Goal: Task Accomplishment & Management: Manage account settings

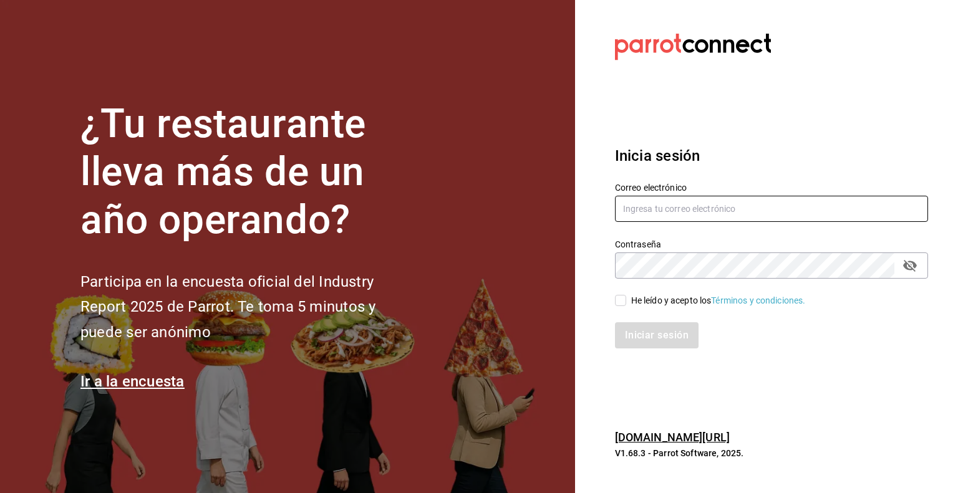
click at [652, 201] on input "text" at bounding box center [771, 209] width 313 height 26
click at [654, 201] on input "[PERSON_NAME]" at bounding box center [771, 209] width 313 height 26
type input "[PERSON_NAME][EMAIL_ADDRESS][DOMAIN_NAME]"
click at [621, 302] on input "He leído y acepto los Términos y condiciones." at bounding box center [620, 300] width 11 height 11
checkbox input "true"
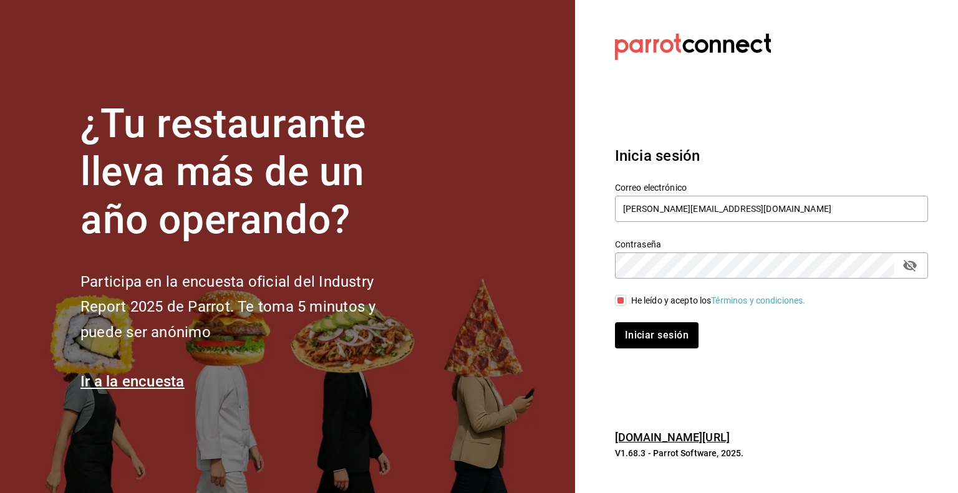
click at [621, 321] on div "Iniciar sesión" at bounding box center [764, 328] width 328 height 41
click at [621, 326] on button "Iniciar sesión" at bounding box center [657, 335] width 85 height 26
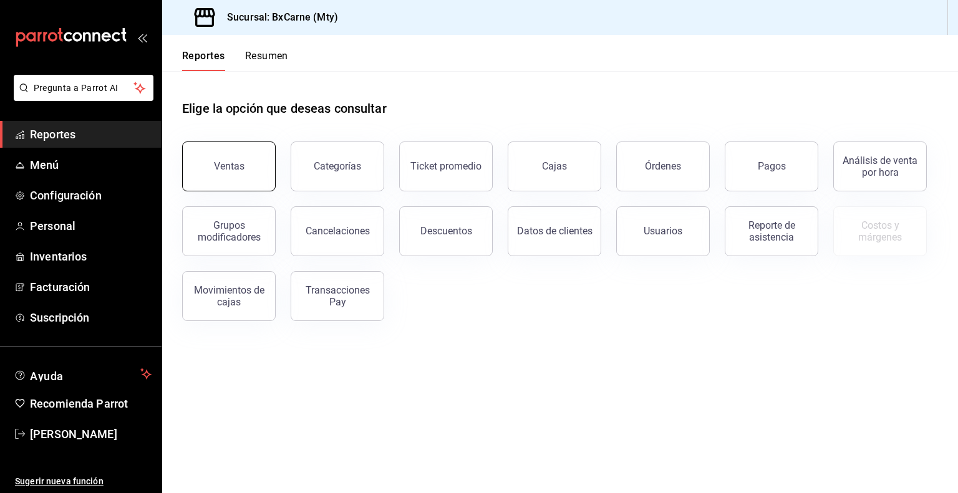
click at [253, 170] on button "Ventas" at bounding box center [229, 167] width 94 height 50
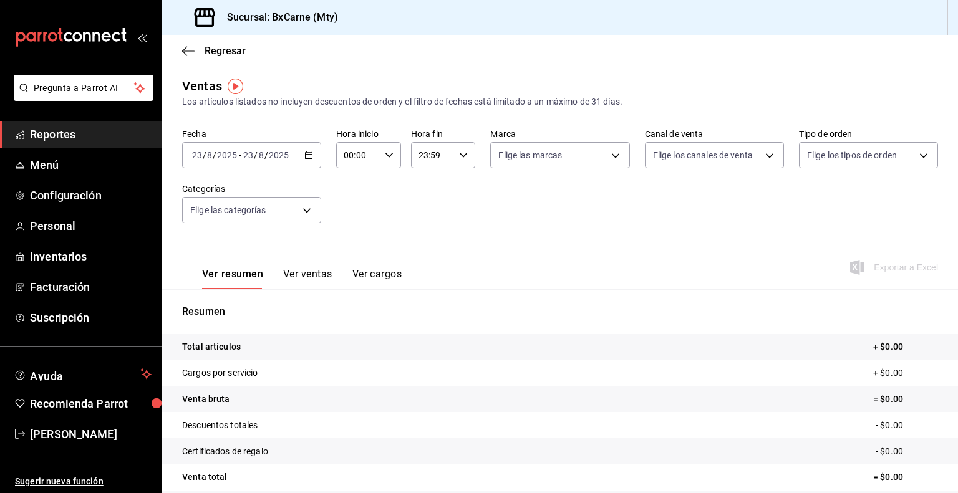
click at [312, 155] on div "[DATE] [DATE] - [DATE] [DATE]" at bounding box center [251, 155] width 139 height 26
click at [299, 156] on div "[DATE] [DATE] - [DATE] [DATE]" at bounding box center [251, 155] width 139 height 26
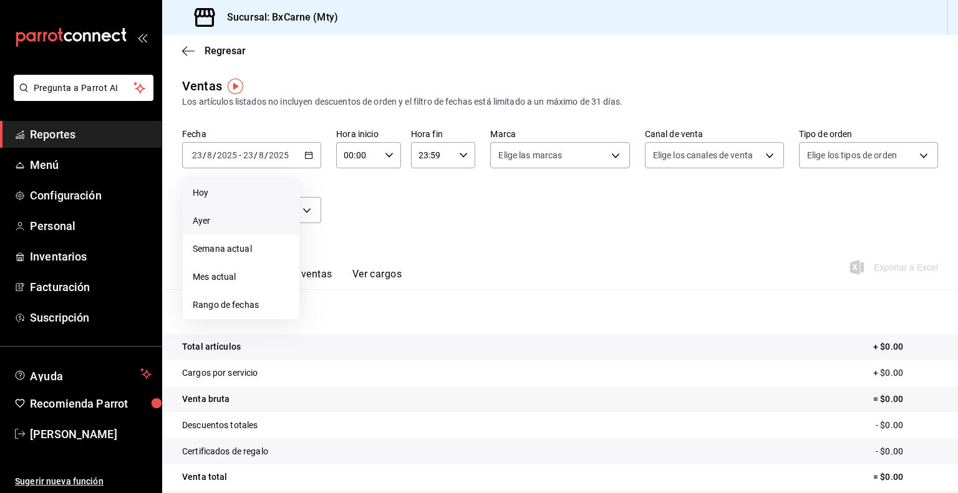
click at [258, 211] on li "Ayer" at bounding box center [241, 221] width 117 height 28
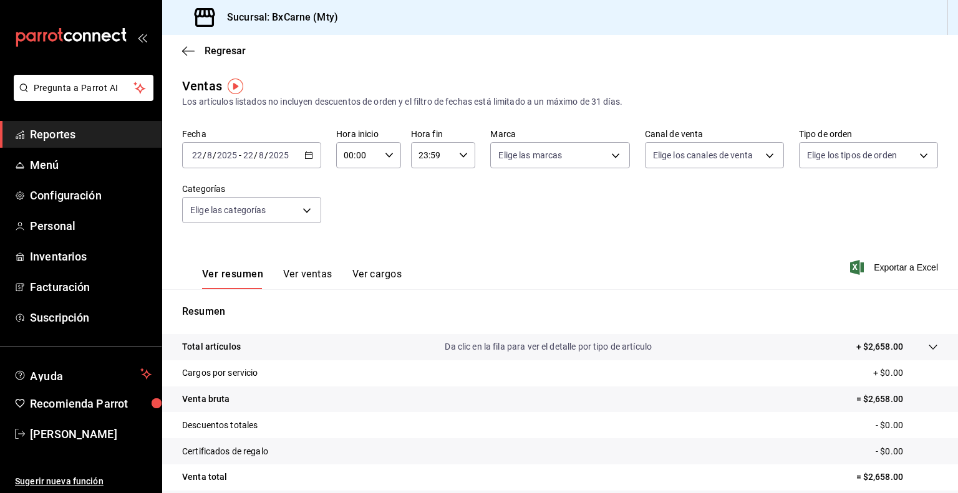
click at [294, 151] on div "[DATE] [DATE] - [DATE] [DATE]" at bounding box center [251, 155] width 139 height 26
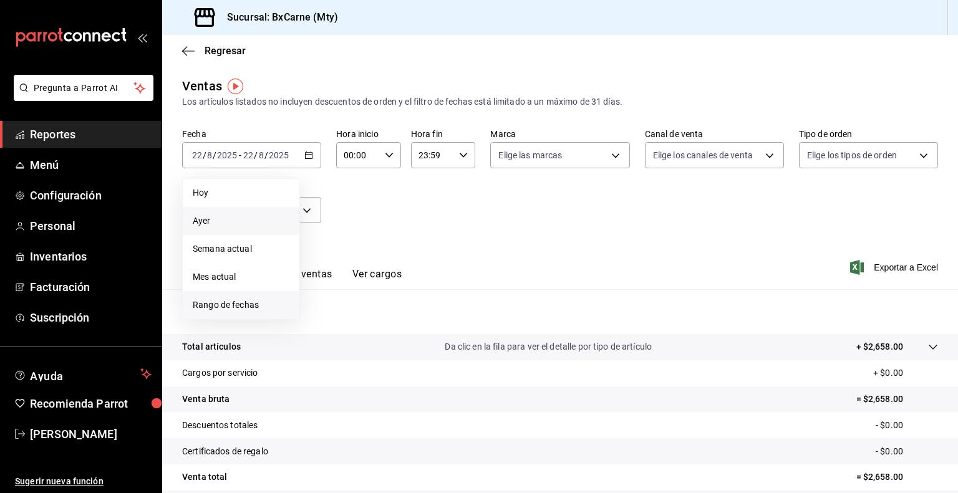
click at [216, 303] on span "Rango de fechas" at bounding box center [241, 305] width 97 height 13
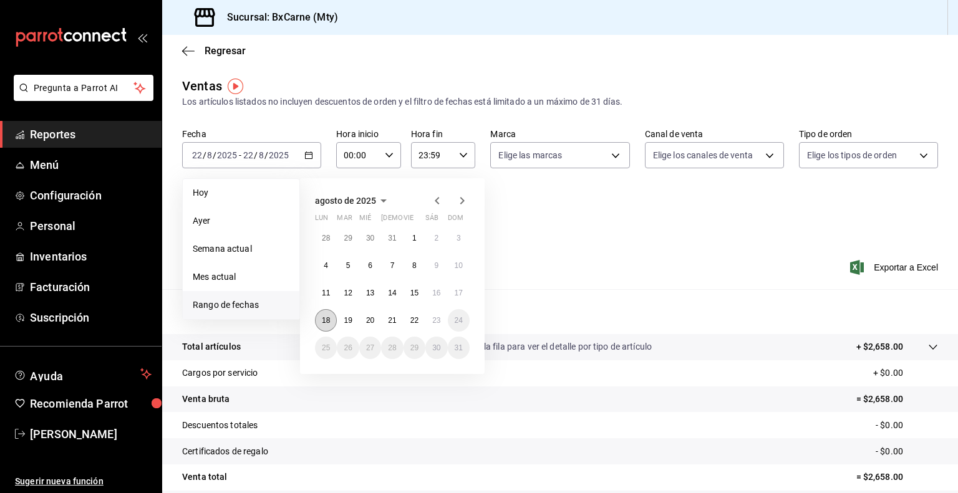
click at [324, 319] on abbr "18" at bounding box center [326, 320] width 8 height 9
click at [420, 322] on button "22" at bounding box center [415, 320] width 22 height 22
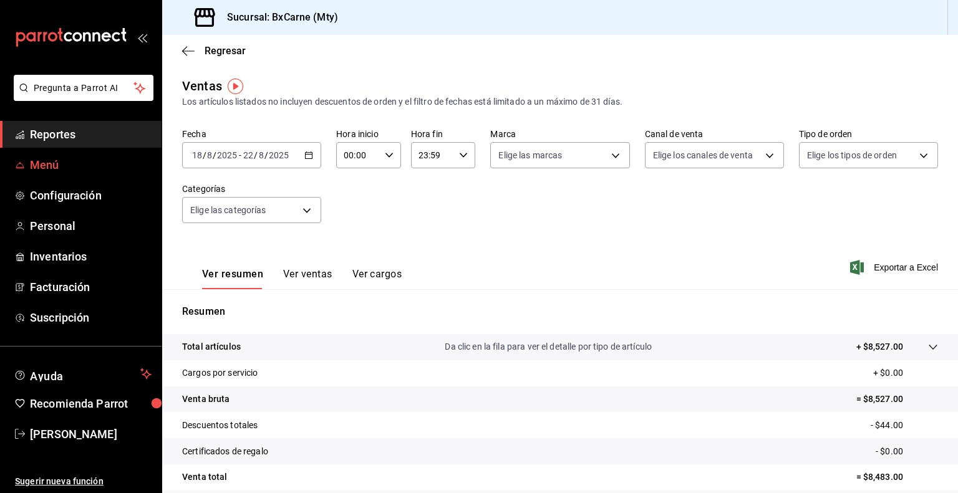
click at [28, 158] on link "Menú" at bounding box center [81, 165] width 162 height 27
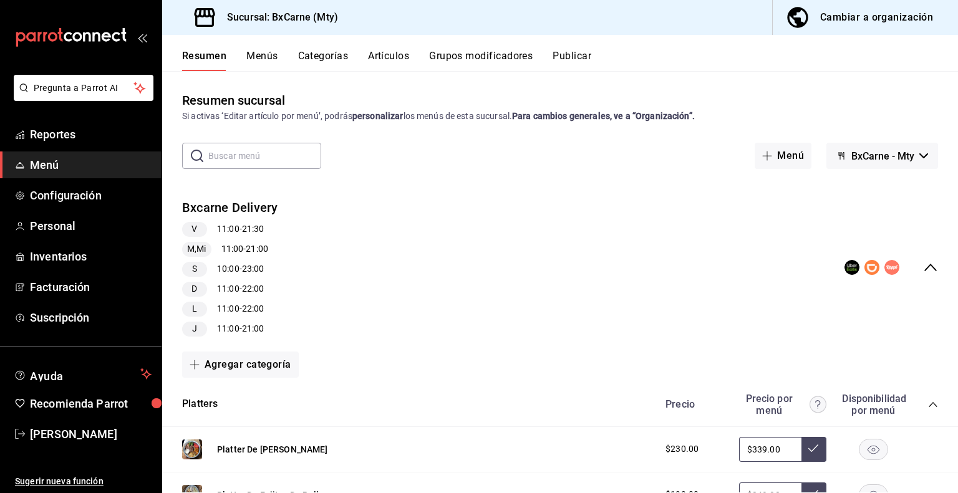
click at [847, 163] on button "BxCarne - Mty" at bounding box center [882, 156] width 112 height 26
click at [847, 221] on li "Vegains" at bounding box center [872, 219] width 82 height 30
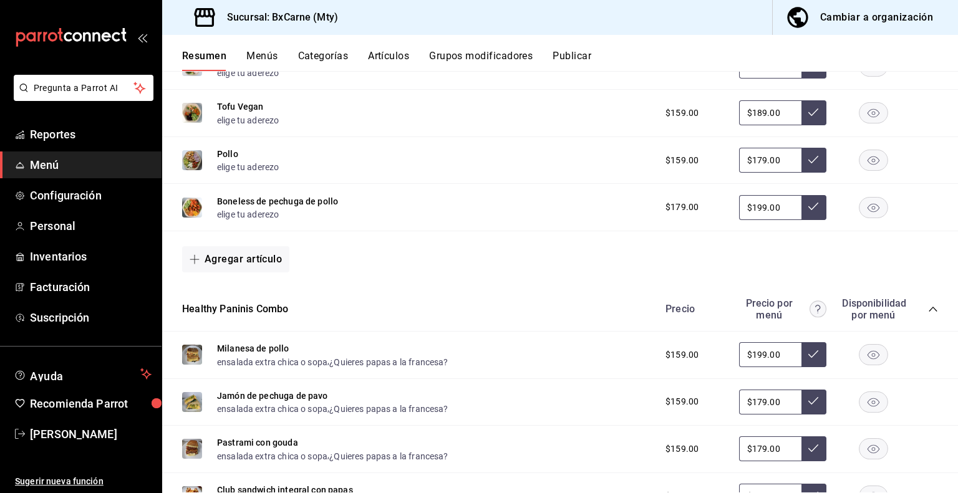
scroll to position [499, 0]
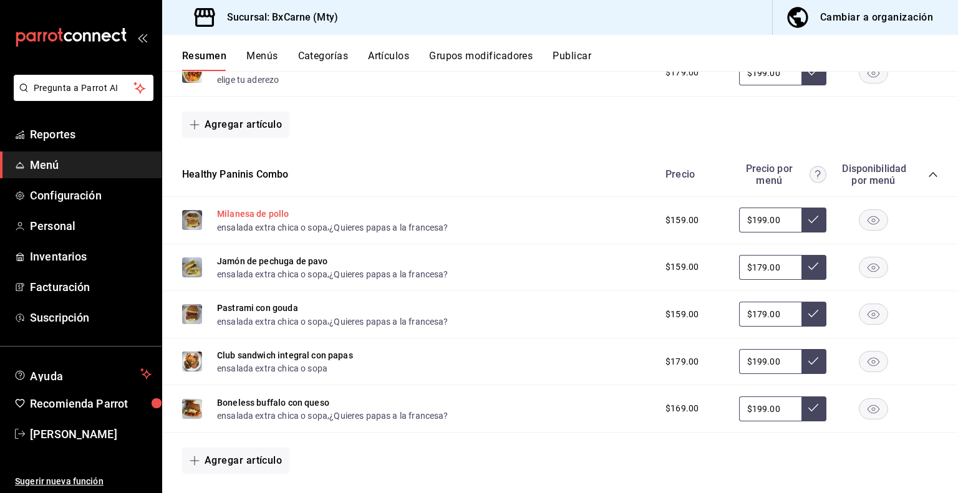
click at [264, 209] on button "Milanesa de pollo" at bounding box center [253, 214] width 72 height 12
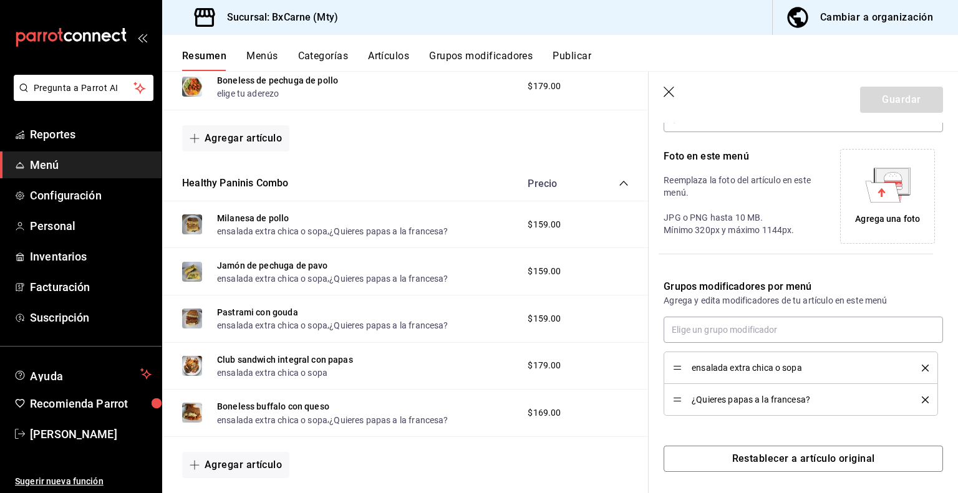
scroll to position [262, 0]
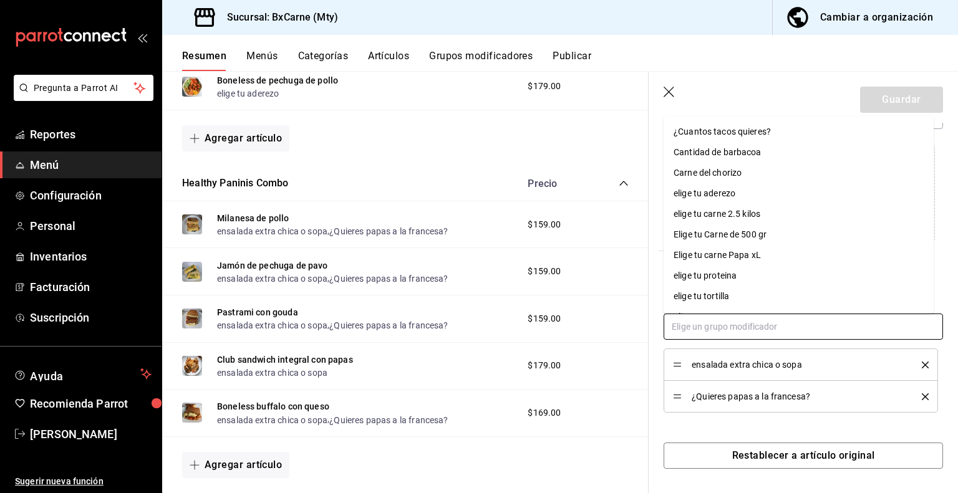
click at [736, 325] on input "text" at bounding box center [803, 327] width 279 height 26
click at [660, 89] on header "Guardar" at bounding box center [803, 97] width 309 height 51
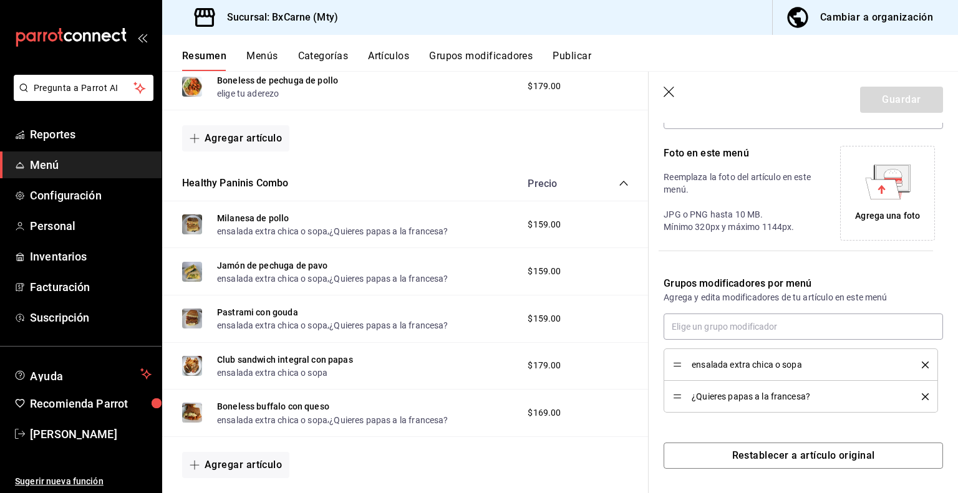
click at [485, 54] on button "Grupos modificadores" at bounding box center [481, 60] width 104 height 21
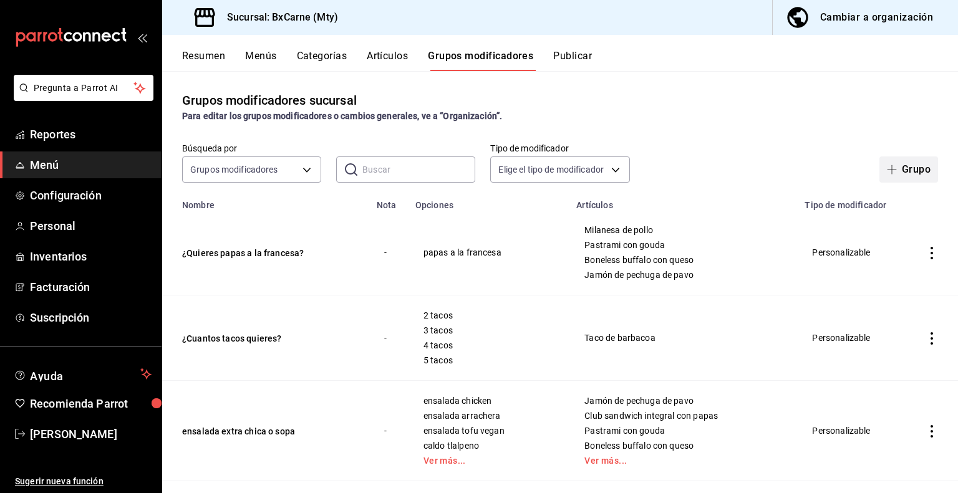
click at [904, 172] on button "Grupo" at bounding box center [908, 170] width 59 height 26
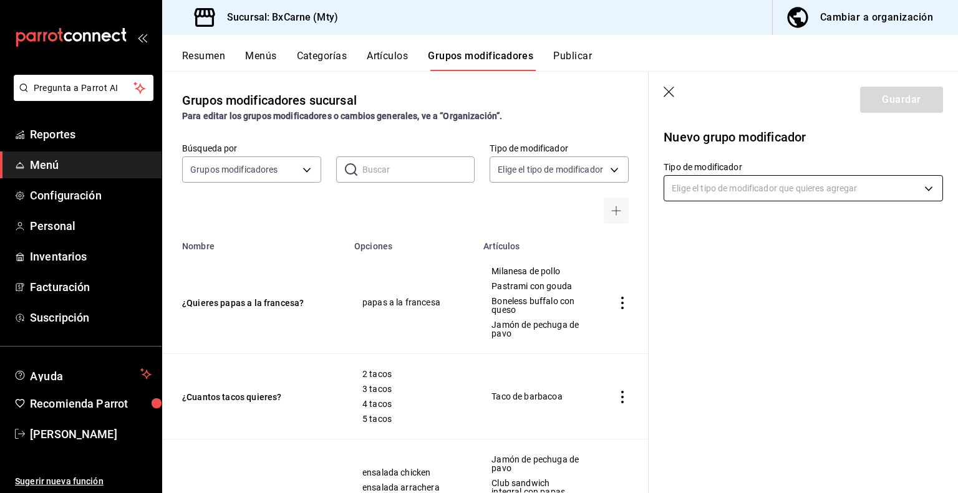
click at [724, 180] on body "Pregunta a Parrot AI Reportes Menú Configuración Personal Inventarios Facturaci…" at bounding box center [479, 246] width 958 height 493
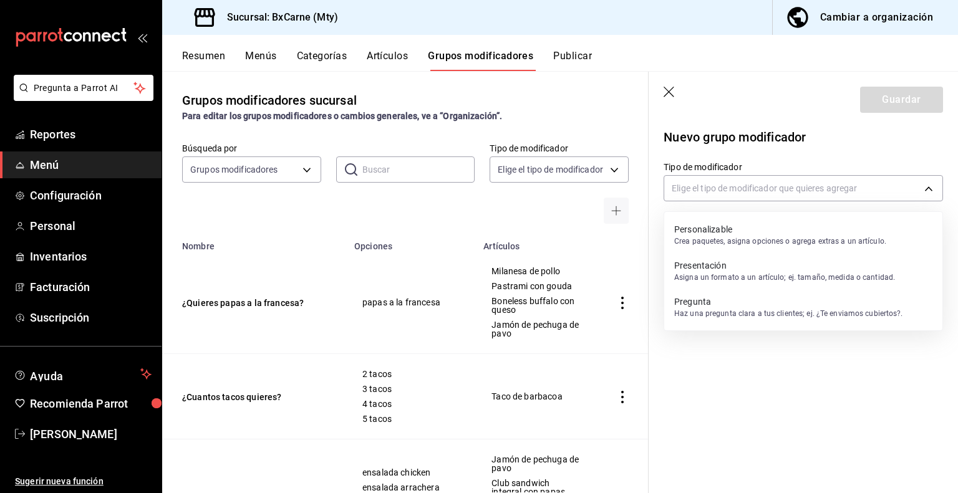
click at [737, 309] on p "Haz una pregunta clara a tus clientes; ej. ¿Te enviamos cubiertos?." at bounding box center [788, 313] width 229 height 11
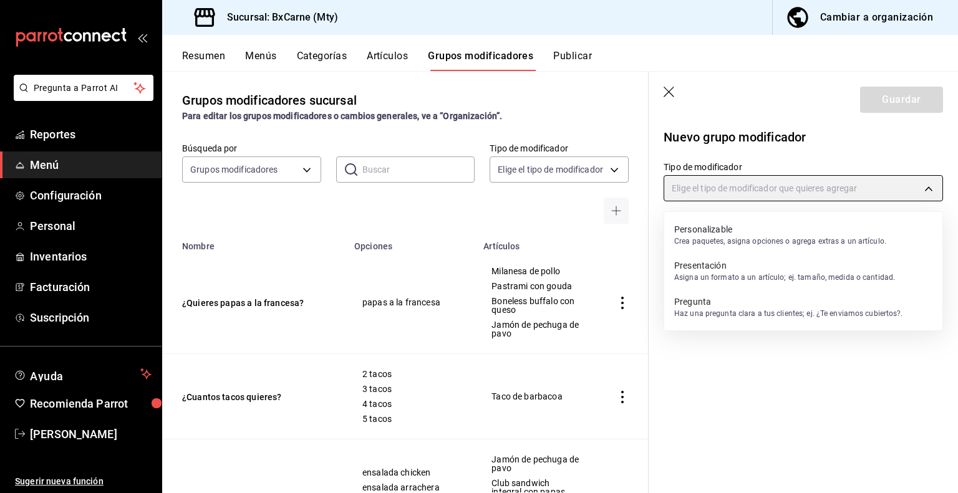
type input "QUESTION"
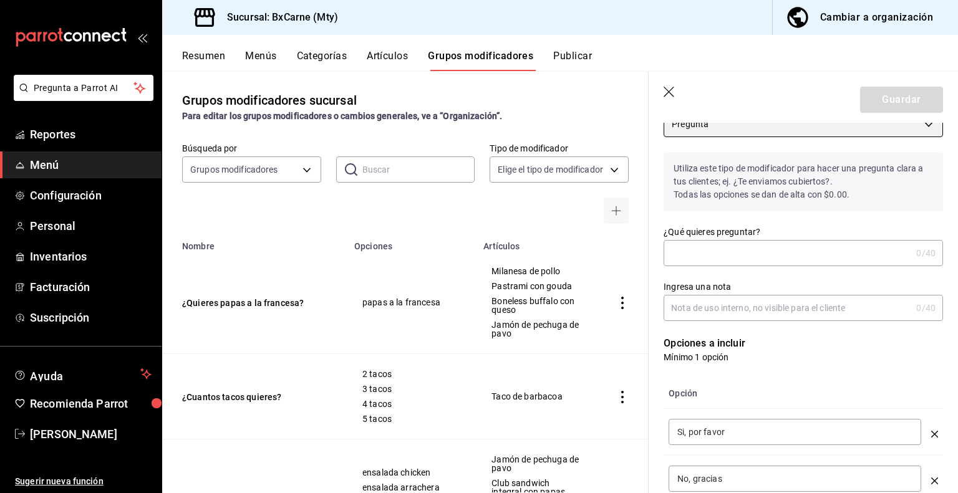
scroll to position [125, 0]
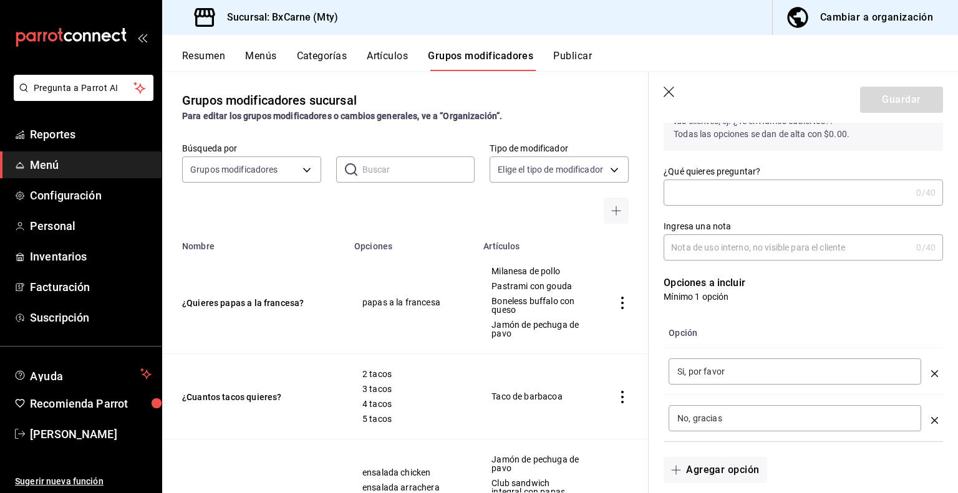
click at [723, 198] on input "¿Qué quieres preguntar?" at bounding box center [788, 192] width 248 height 25
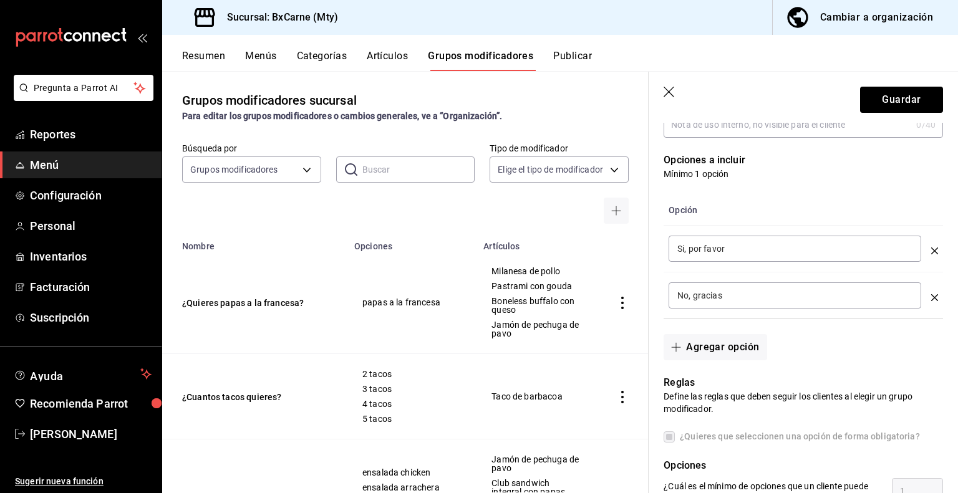
scroll to position [250, 0]
type input "Quieres quitarle algun ingrediente"
drag, startPoint x: 742, startPoint y: 248, endPoint x: 660, endPoint y: 259, distance: 83.0
click at [660, 259] on div "Opción Si, por favor ​ No, gracias ​" at bounding box center [796, 247] width 294 height 139
type input "Aguacate"
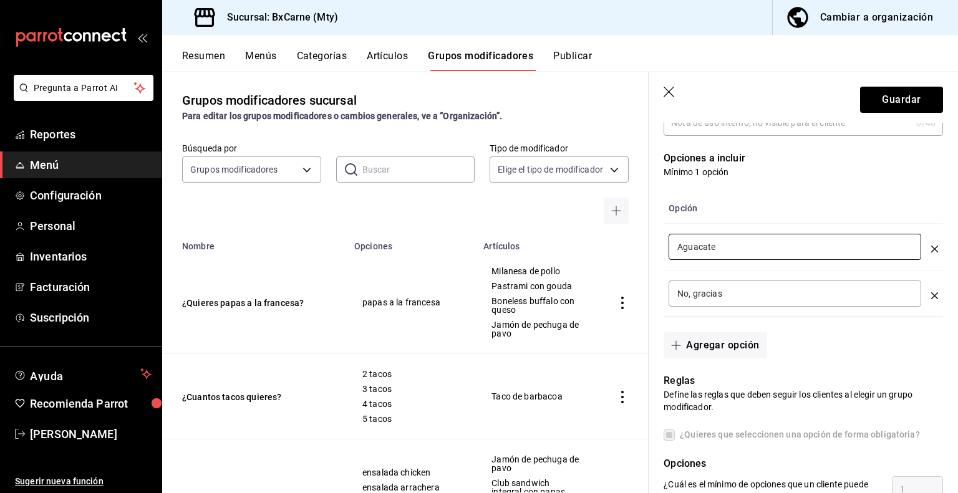
click at [739, 299] on input "No, gracias" at bounding box center [794, 294] width 235 height 12
drag, startPoint x: 739, startPoint y: 299, endPoint x: 651, endPoint y: 303, distance: 88.0
click at [651, 303] on div "Opción Aguacate ​ No, gracias ​" at bounding box center [796, 247] width 294 height 139
type input "queso"
click at [714, 338] on button "Agregar opción" at bounding box center [715, 345] width 103 height 26
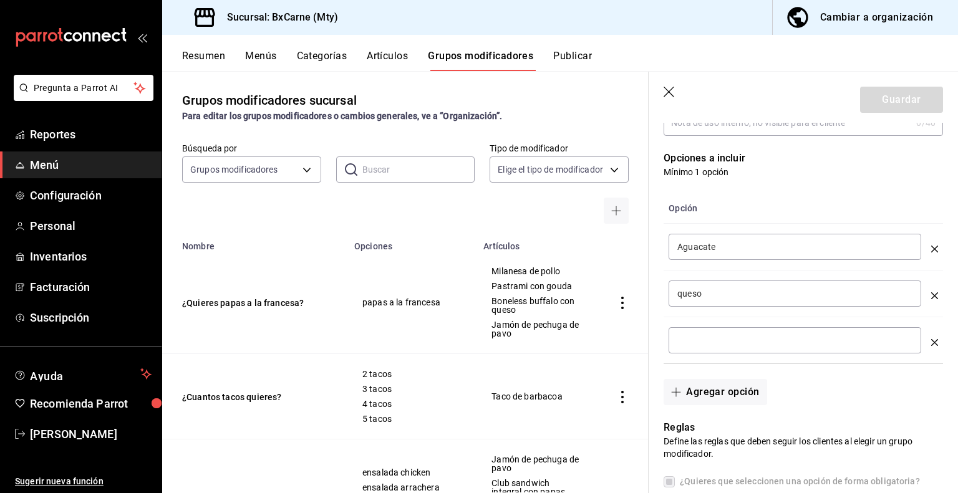
click at [710, 334] on input "optionsTable" at bounding box center [794, 340] width 235 height 12
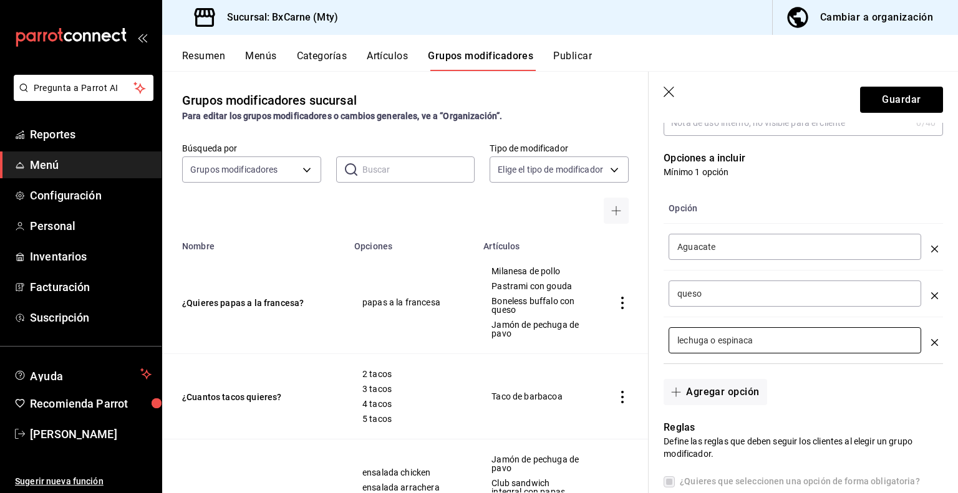
scroll to position [312, 0]
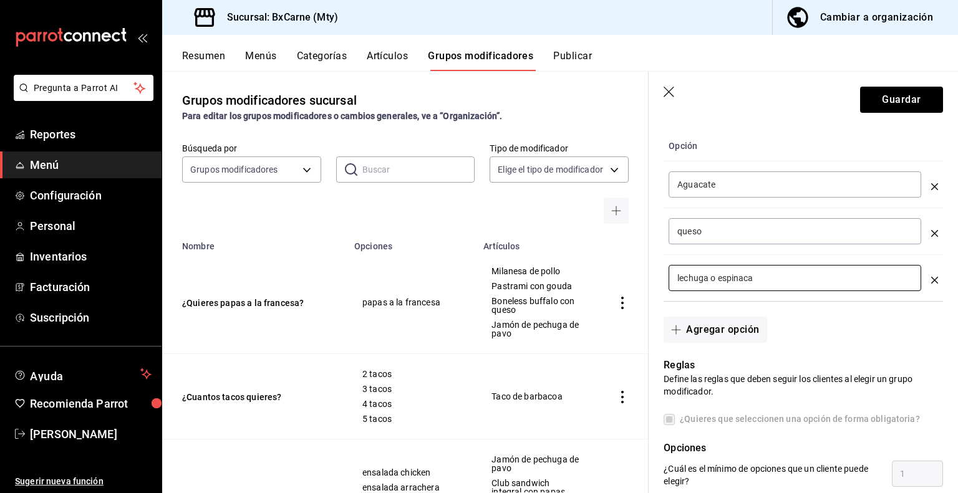
drag, startPoint x: 718, startPoint y: 278, endPoint x: 666, endPoint y: 280, distance: 51.8
click at [666, 280] on td "lechuga o espinaca ​" at bounding box center [795, 278] width 263 height 47
type input "lechuga o espinaca"
click at [770, 269] on div "lechuga o espinaca ​" at bounding box center [795, 278] width 253 height 26
click at [730, 320] on button "Agregar opción" at bounding box center [715, 330] width 103 height 26
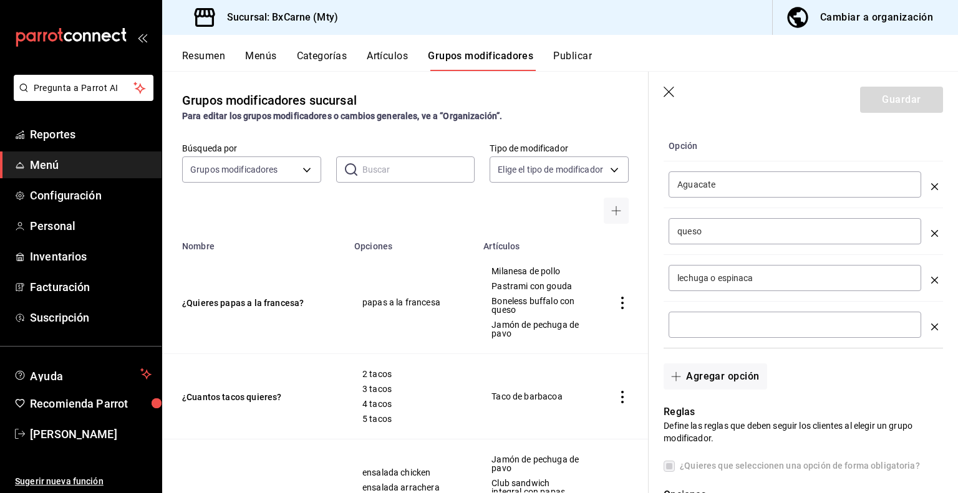
click at [722, 322] on input "optionsTable" at bounding box center [794, 325] width 235 height 12
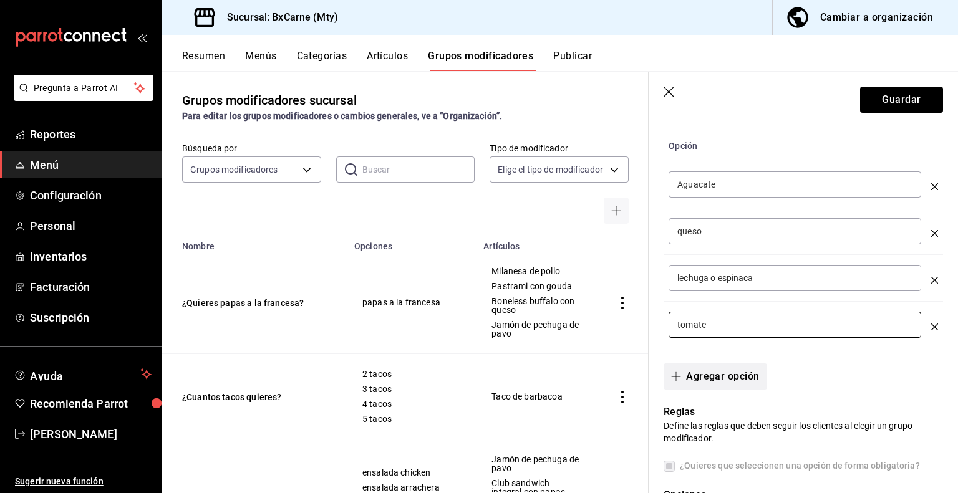
type input "tomate"
click at [714, 376] on button "Agregar opción" at bounding box center [715, 377] width 103 height 26
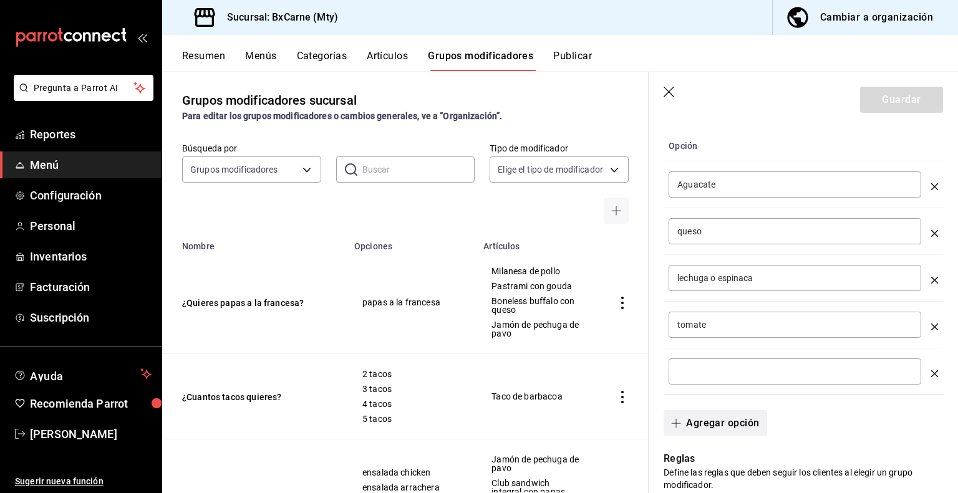
click at [714, 376] on input "optionsTable" at bounding box center [794, 372] width 235 height 12
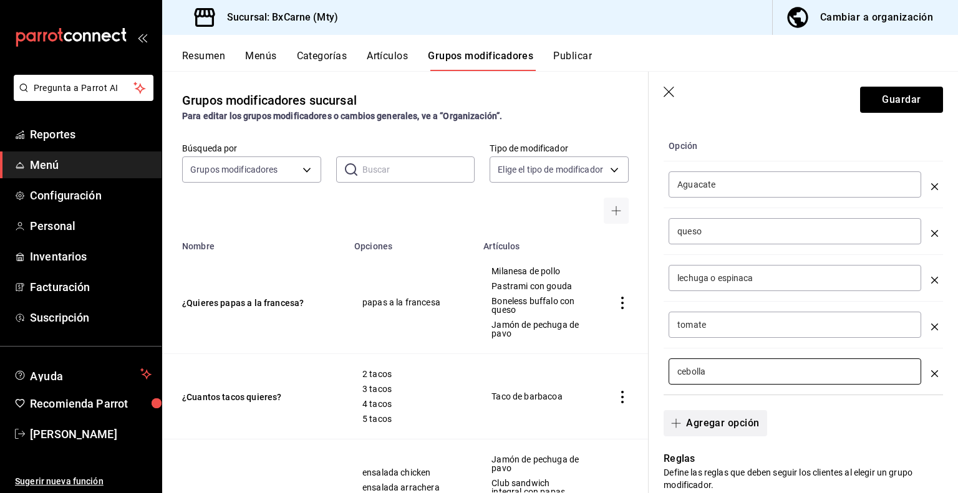
type input "cebolla"
click at [709, 415] on button "Agregar opción" at bounding box center [715, 423] width 103 height 26
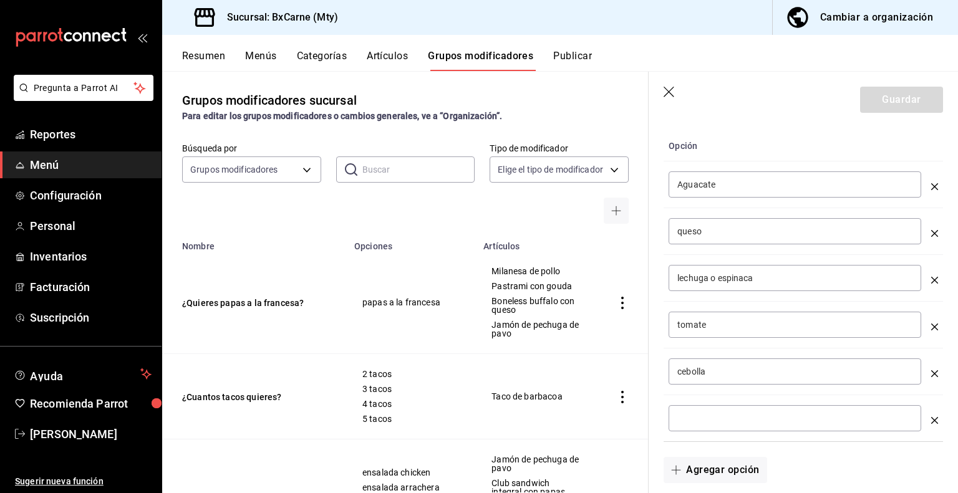
click at [706, 416] on input "optionsTable" at bounding box center [794, 418] width 235 height 12
click at [931, 419] on icon "optionsTable" at bounding box center [934, 420] width 7 height 7
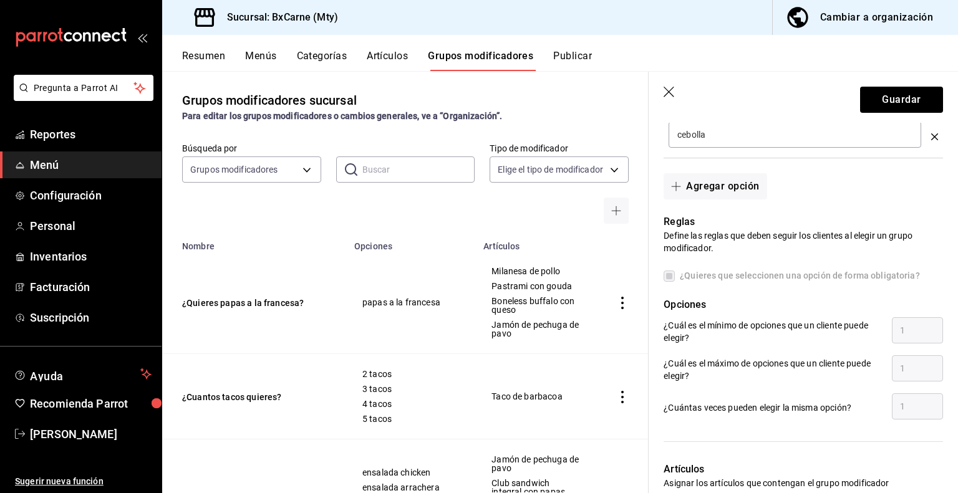
scroll to position [624, 0]
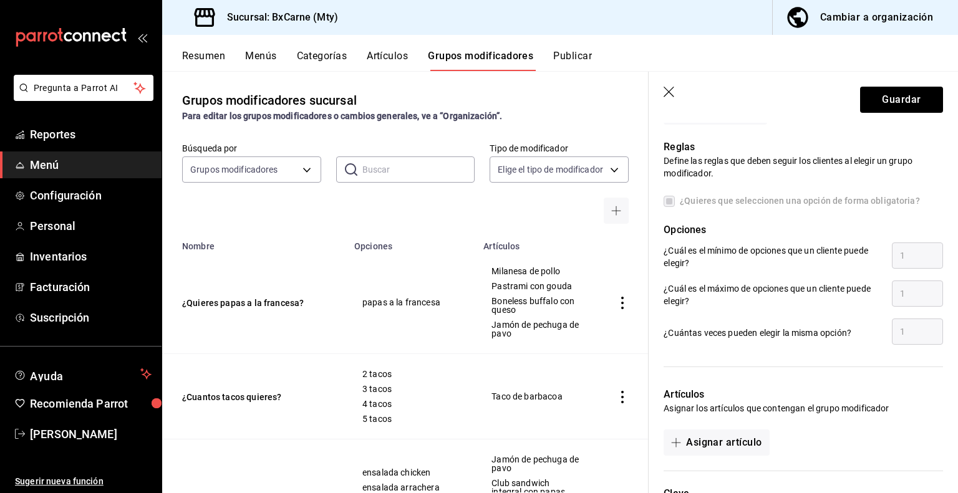
click at [666, 200] on label "¿Quieres que seleccionen una opción de forma obligatoria?" at bounding box center [792, 201] width 256 height 13
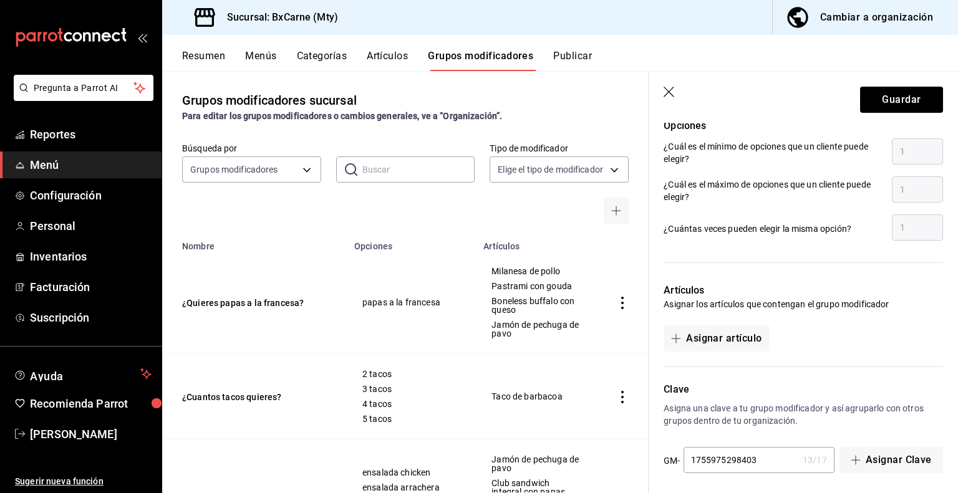
scroll to position [734, 0]
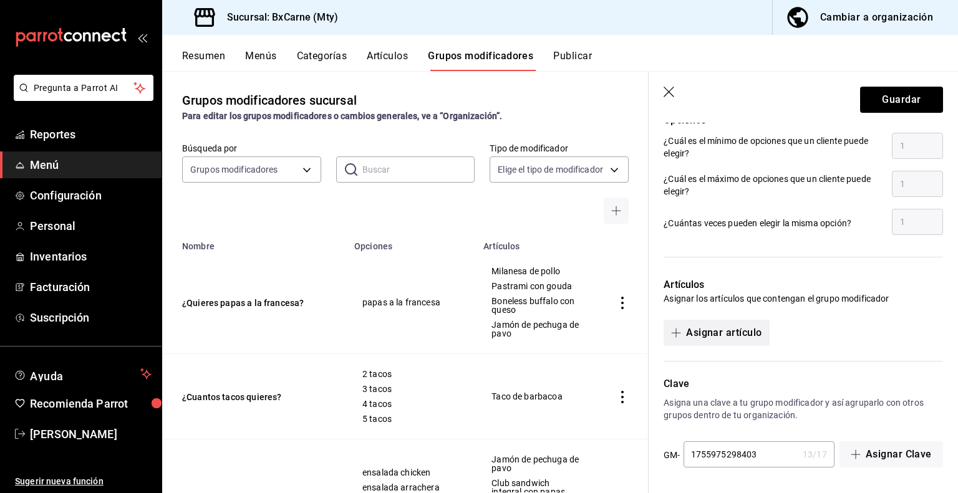
click at [748, 324] on button "Asignar artículo" at bounding box center [716, 333] width 105 height 26
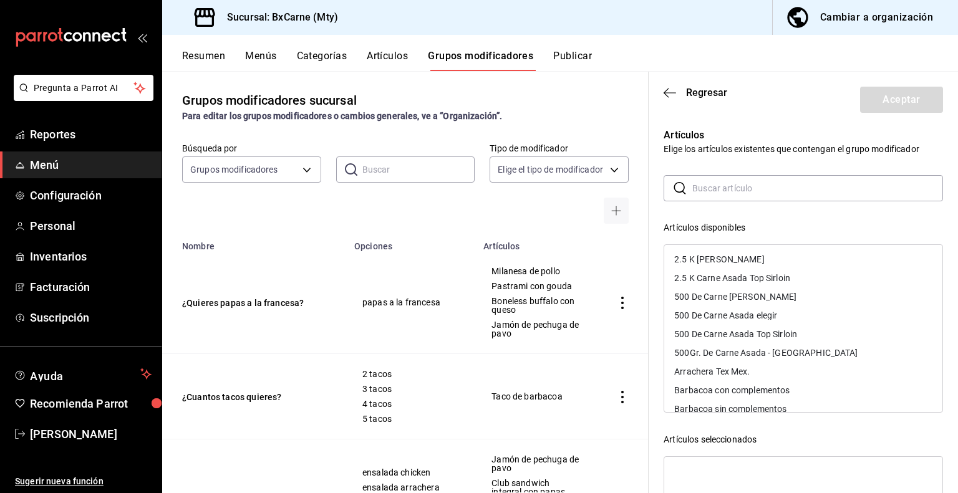
click at [702, 188] on input "text" at bounding box center [817, 188] width 251 height 25
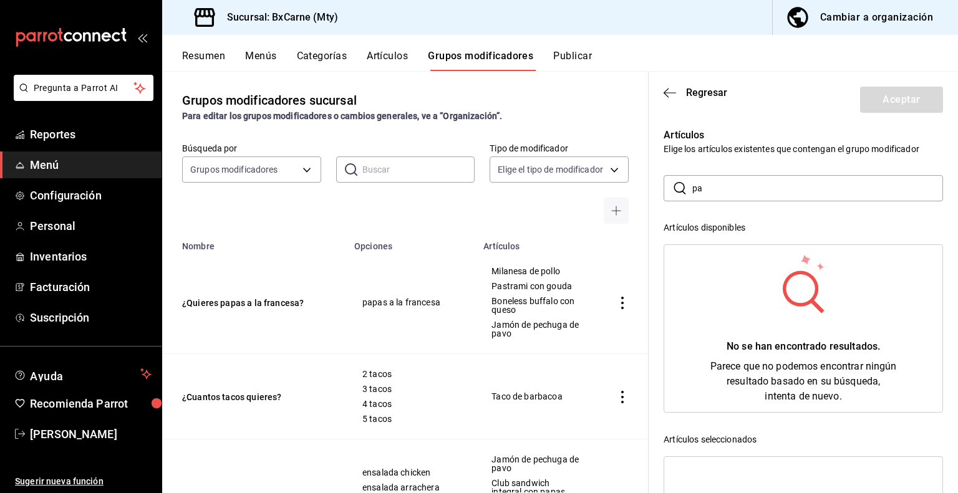
type input "p"
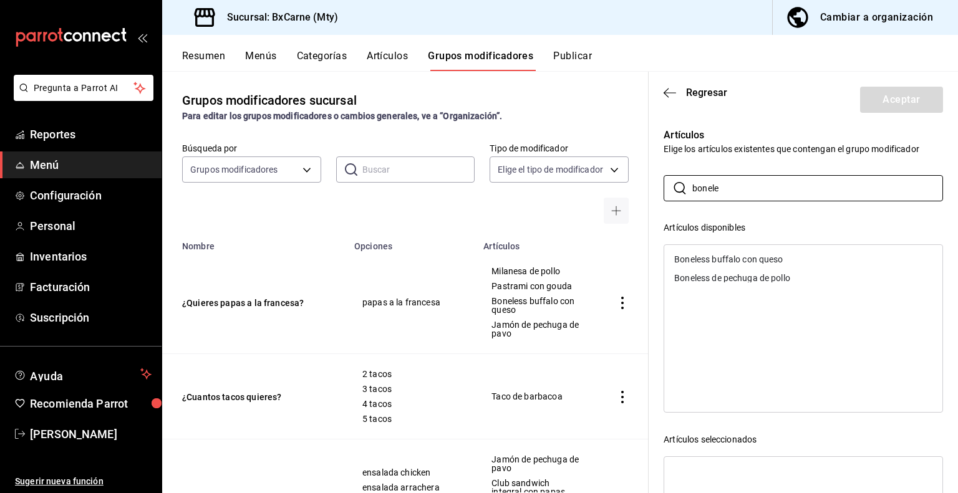
click at [724, 257] on div "Boneless buffalo con queso" at bounding box center [728, 259] width 109 height 9
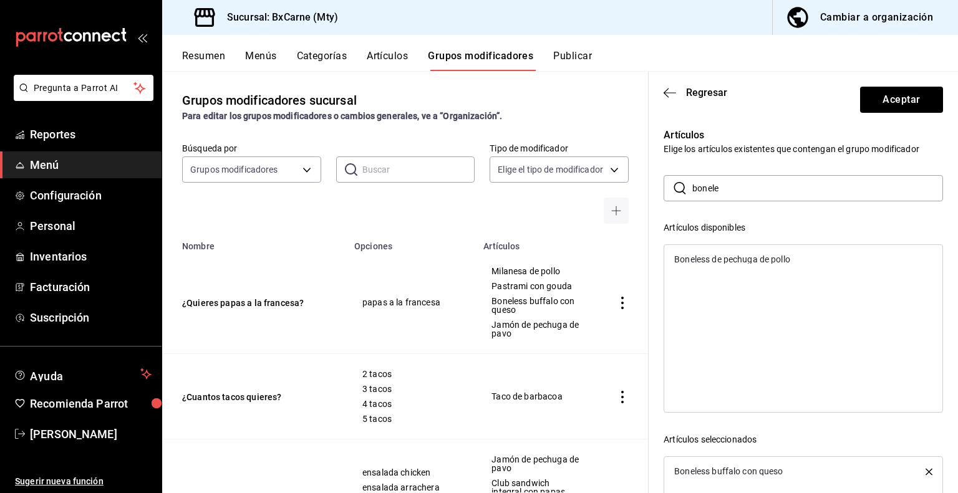
click at [736, 260] on div "Boneless de pechuga de pollo" at bounding box center [732, 259] width 116 height 9
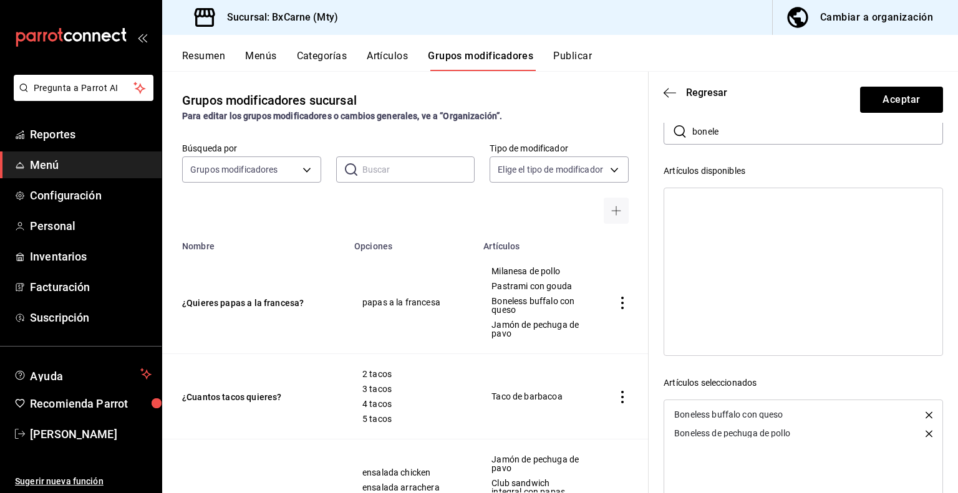
scroll to position [125, 0]
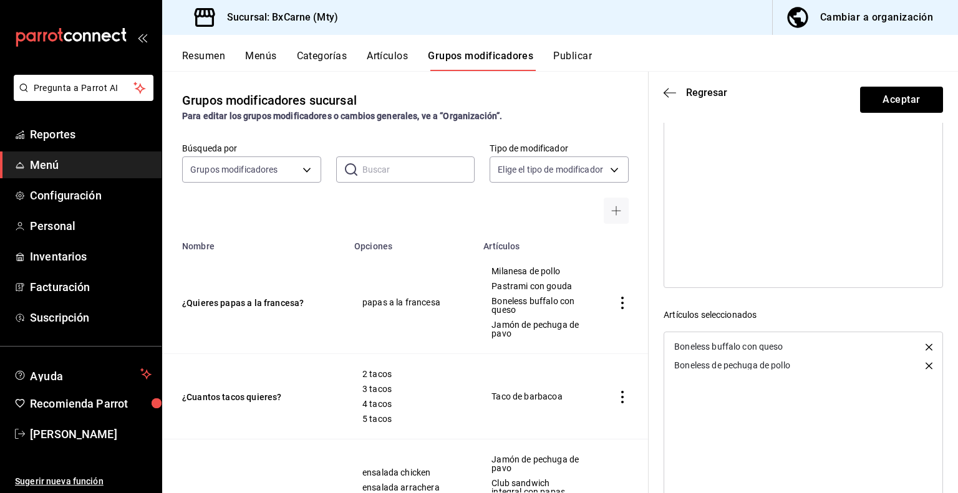
click at [926, 363] on icon "button" at bounding box center [929, 365] width 7 height 7
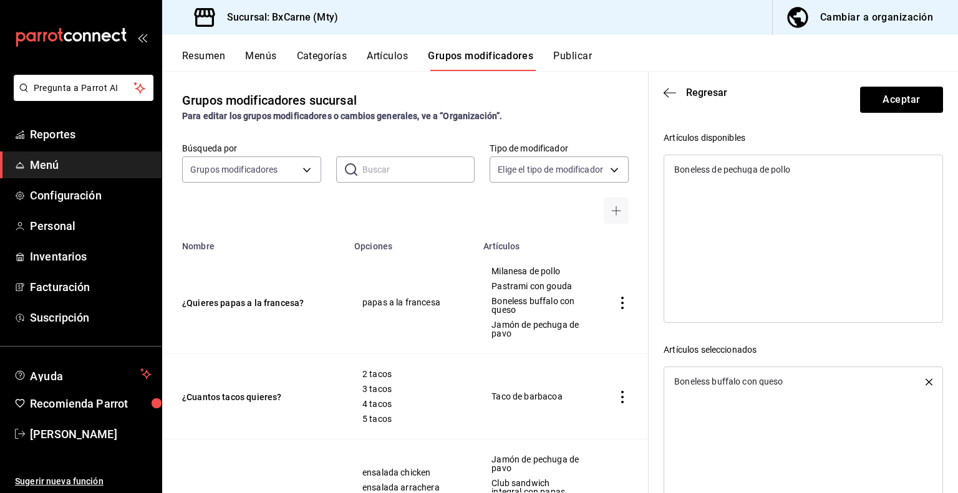
scroll to position [0, 0]
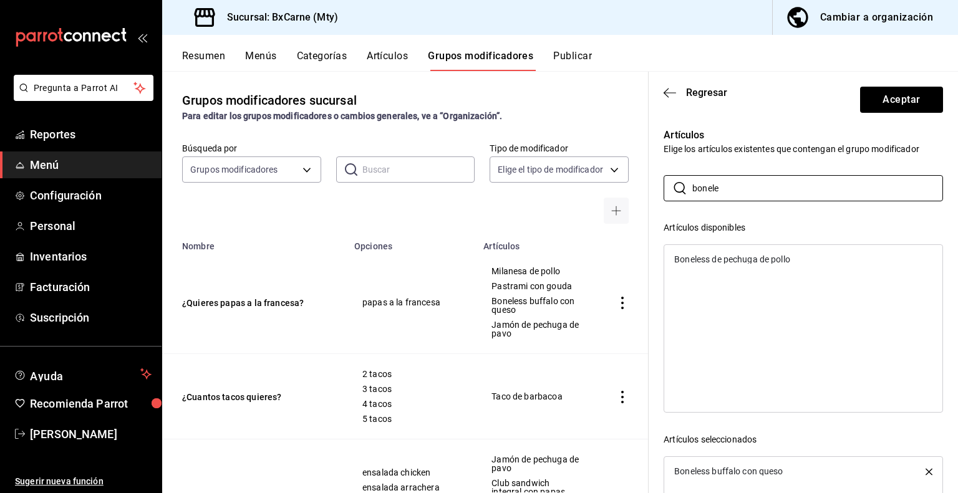
drag, startPoint x: 744, startPoint y: 187, endPoint x: 656, endPoint y: 191, distance: 87.4
click at [656, 191] on div "Artículos Elige los artículos existentes que contengan el grupo modificador ​ b…" at bounding box center [796, 367] width 294 height 508
click at [732, 252] on div "Jamón de pechuga de pavo" at bounding box center [803, 259] width 278 height 19
click at [709, 190] on input "jam" at bounding box center [817, 188] width 251 height 25
type input "j"
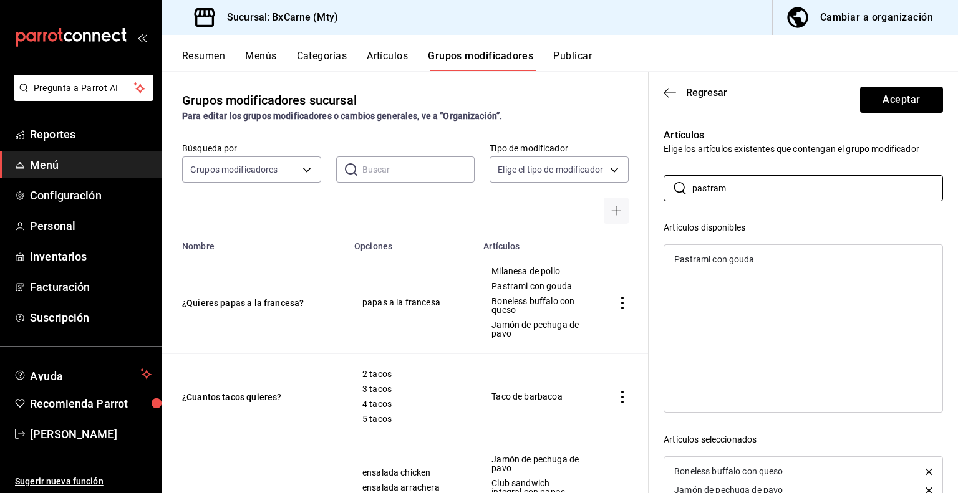
click at [715, 259] on div "Pastrami con gouda" at bounding box center [714, 259] width 80 height 9
click at [749, 195] on input "pastram" at bounding box center [817, 188] width 251 height 25
type input "p"
click at [744, 256] on div "Club sandwich integral con papas" at bounding box center [740, 259] width 133 height 9
click at [719, 185] on input "club" at bounding box center [817, 188] width 251 height 25
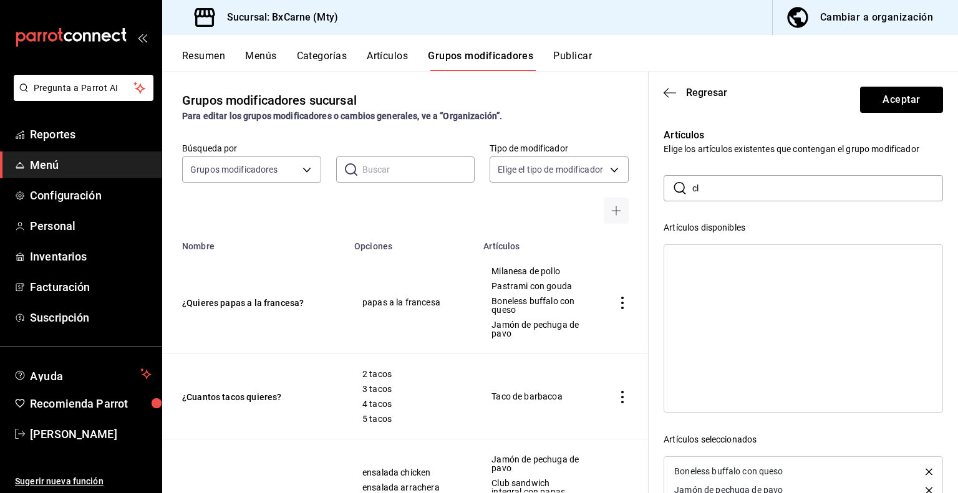
type input "c"
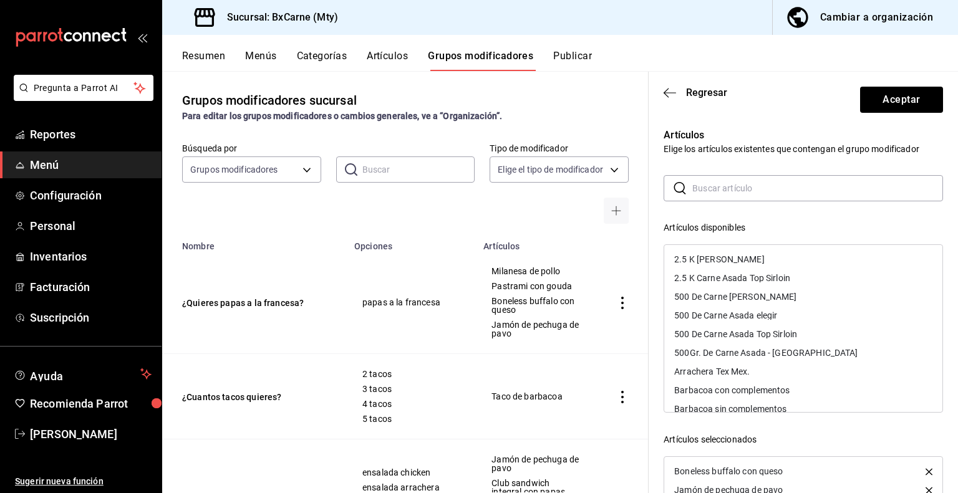
click at [730, 193] on input "text" at bounding box center [817, 188] width 251 height 25
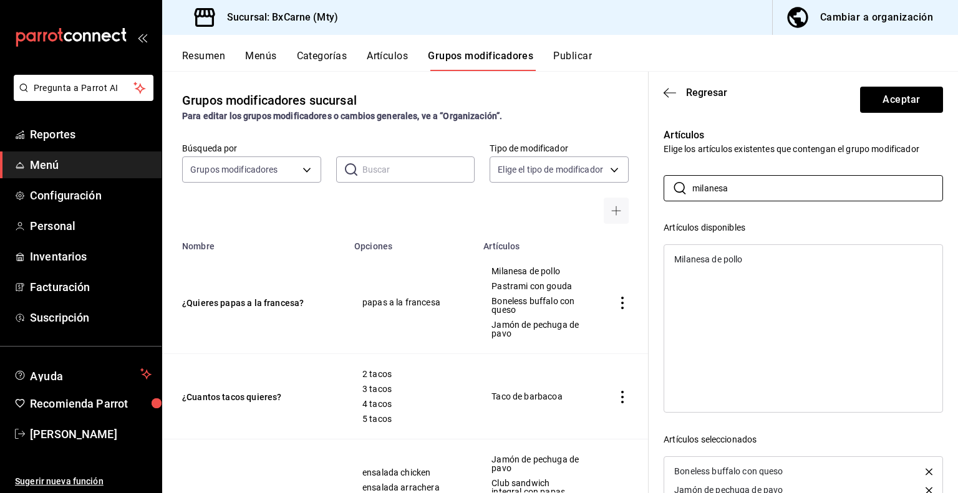
click at [732, 265] on div "Milanesa de pollo" at bounding box center [803, 259] width 278 height 19
click at [748, 183] on input "milanesa" at bounding box center [817, 188] width 251 height 25
type input "m"
click at [703, 264] on div "Arrachera Tex Mex." at bounding box center [803, 259] width 278 height 19
click at [725, 180] on input "tex" at bounding box center [817, 188] width 251 height 25
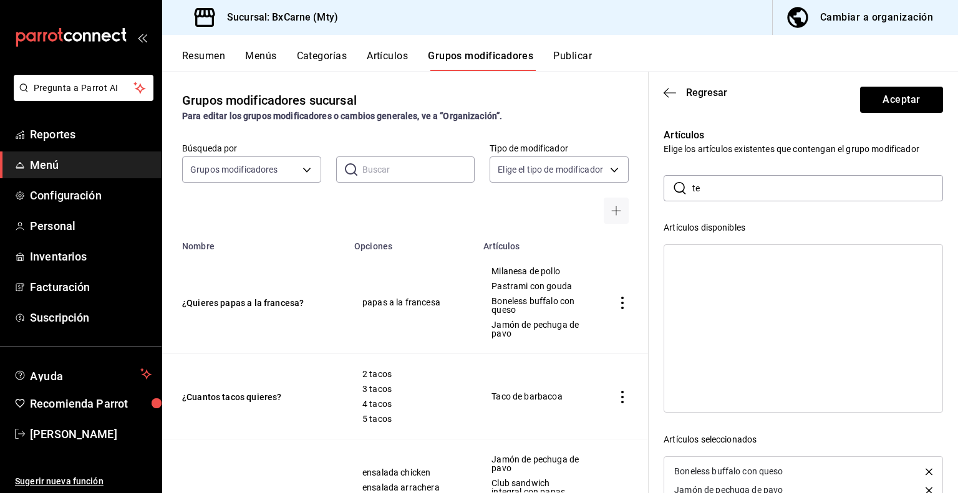
type input "t"
click at [729, 257] on div "Boneless de pechuga de pollo" at bounding box center [732, 259] width 116 height 9
click at [729, 196] on input "bone" at bounding box center [817, 188] width 251 height 25
type input "b"
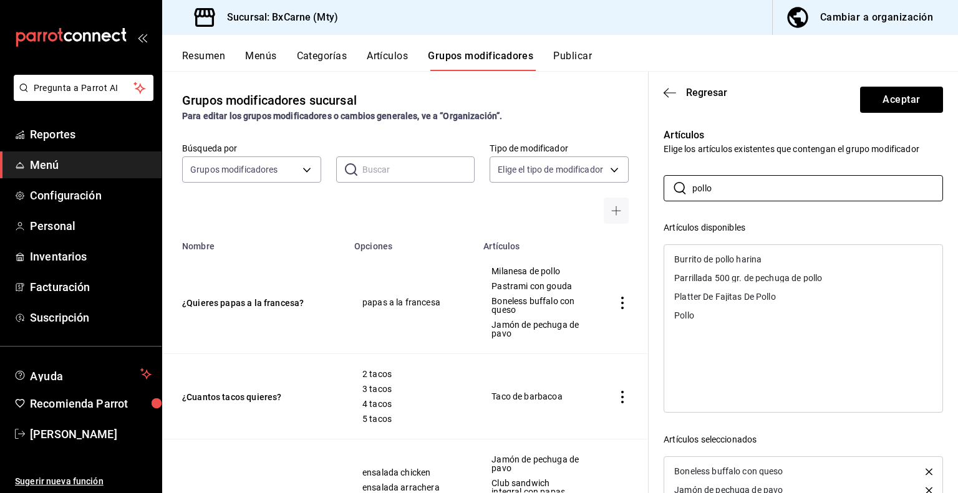
click at [689, 314] on div "Pollo" at bounding box center [684, 315] width 20 height 9
click at [722, 193] on input "pollo" at bounding box center [817, 188] width 251 height 25
type input "p"
type input "tofu"
click at [707, 256] on div "Tofu Vegan" at bounding box center [696, 259] width 45 height 9
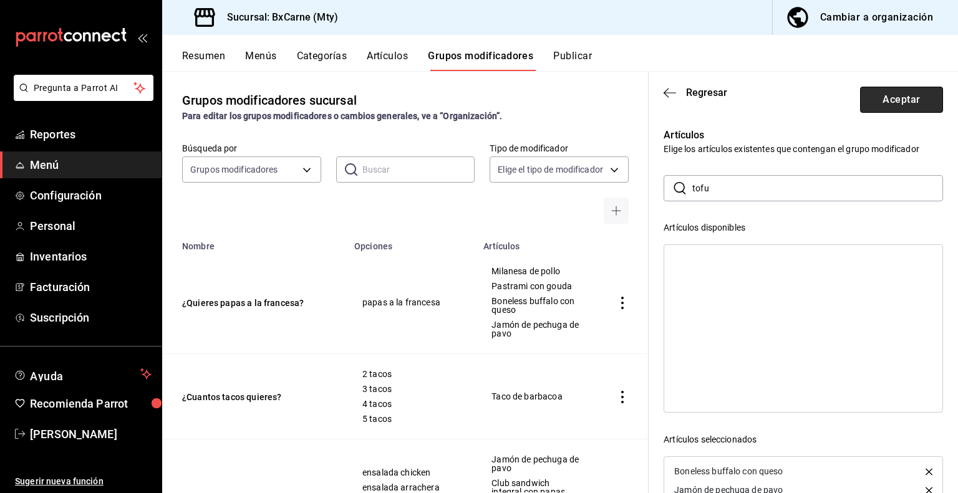
click at [871, 109] on button "Aceptar" at bounding box center [901, 100] width 83 height 26
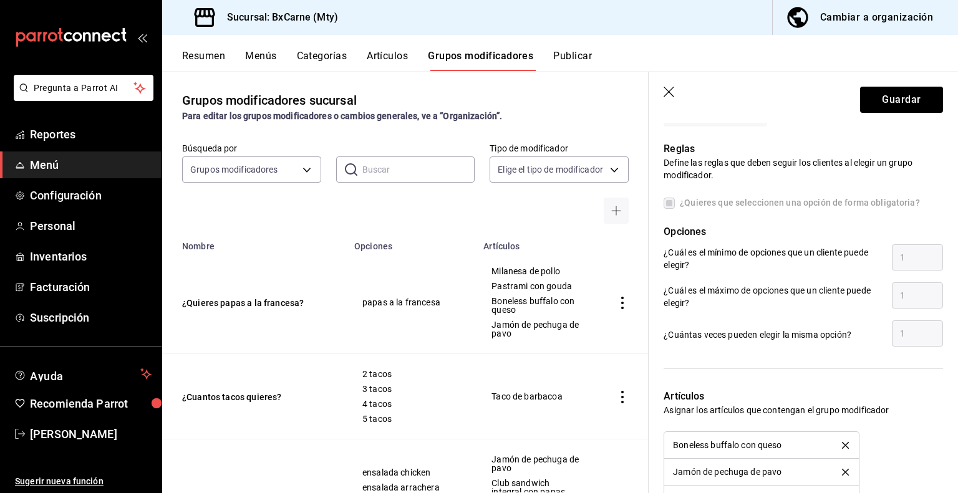
scroll to position [624, 0]
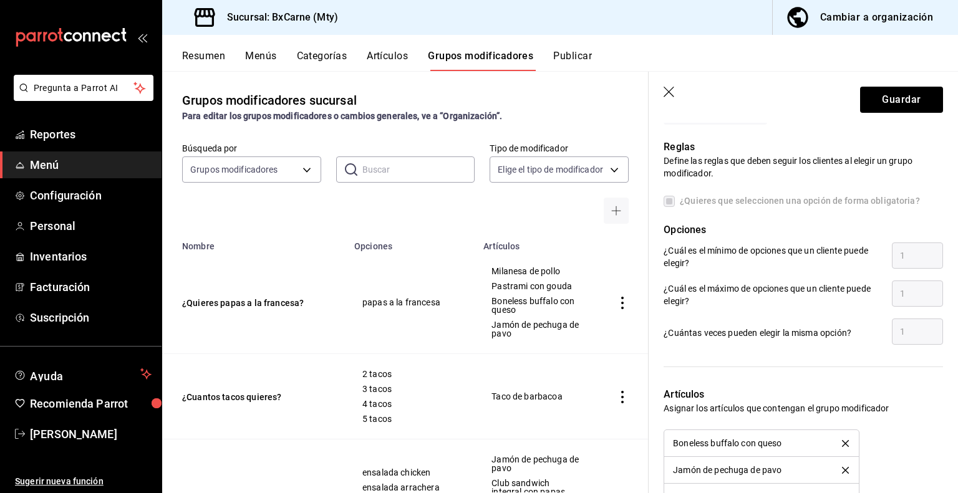
click at [725, 248] on p "¿Cuál es el mínimo de opciones que un cliente puede elegir?" at bounding box center [773, 257] width 218 height 25
click at [674, 205] on label "¿Quieres que seleccionen una opción de forma obligatoria?" at bounding box center [792, 201] width 256 height 13
click at [670, 203] on label "¿Quieres que seleccionen una opción de forma obligatoria?" at bounding box center [792, 201] width 256 height 13
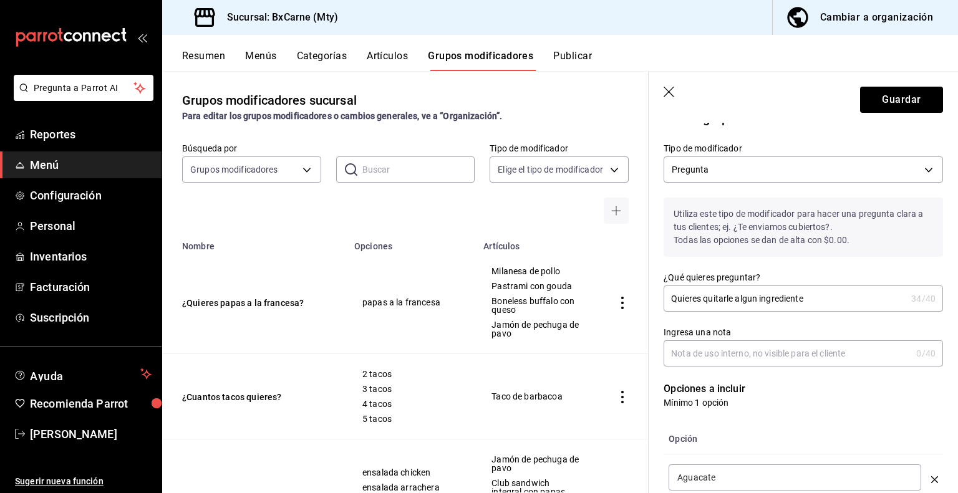
scroll to position [0, 0]
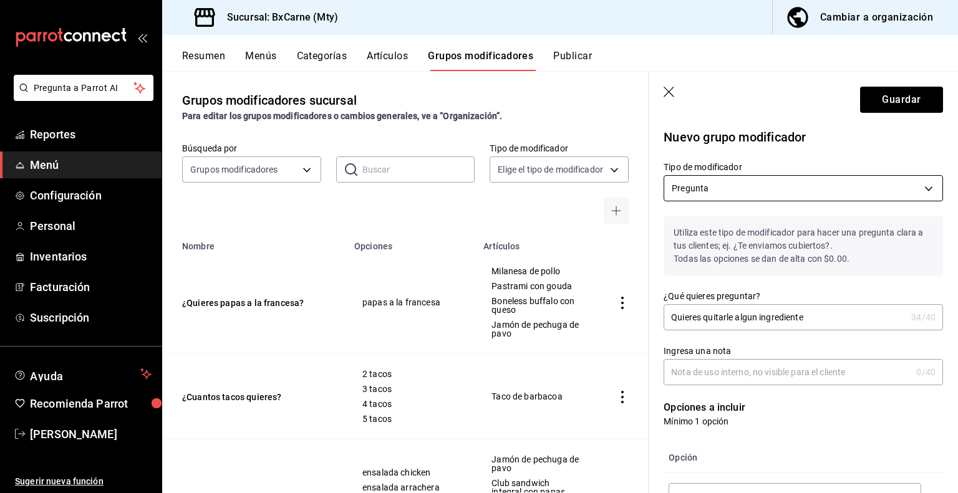
click at [737, 192] on body "Pregunta a Parrot AI Reportes Menú Configuración Personal Inventarios Facturaci…" at bounding box center [479, 246] width 958 height 493
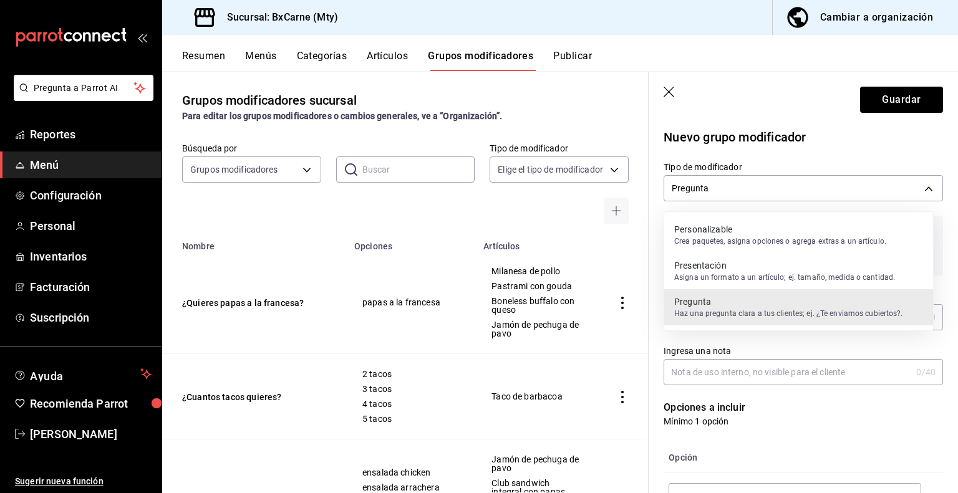
click at [729, 229] on p "Personalizable" at bounding box center [780, 229] width 212 height 12
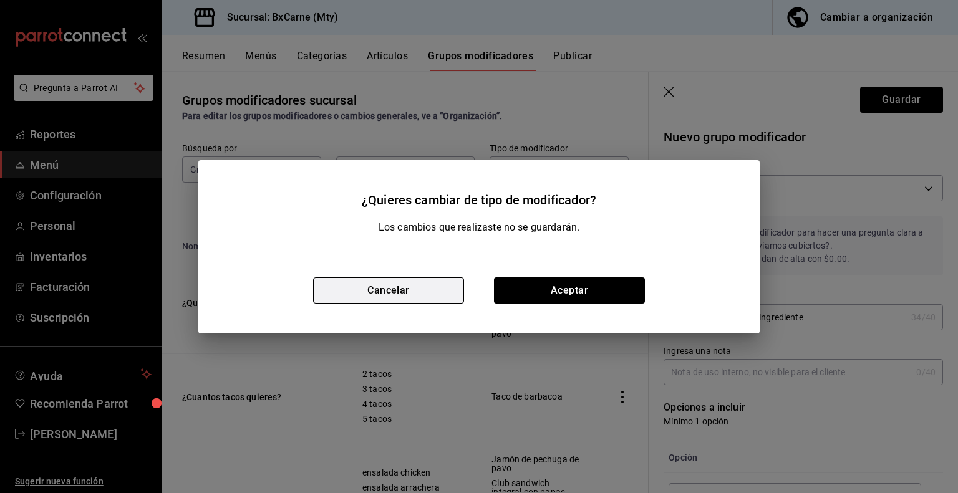
click at [389, 286] on button "Cancelar" at bounding box center [388, 291] width 151 height 26
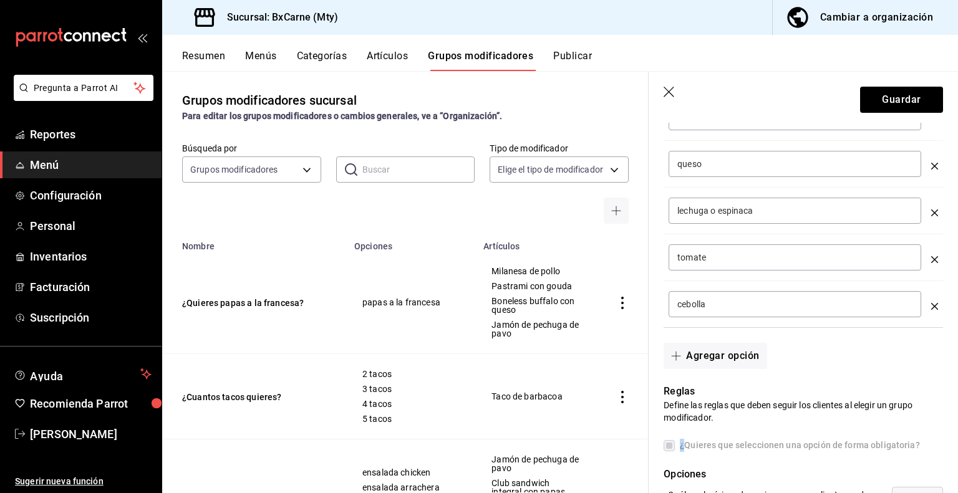
scroll to position [499, 0]
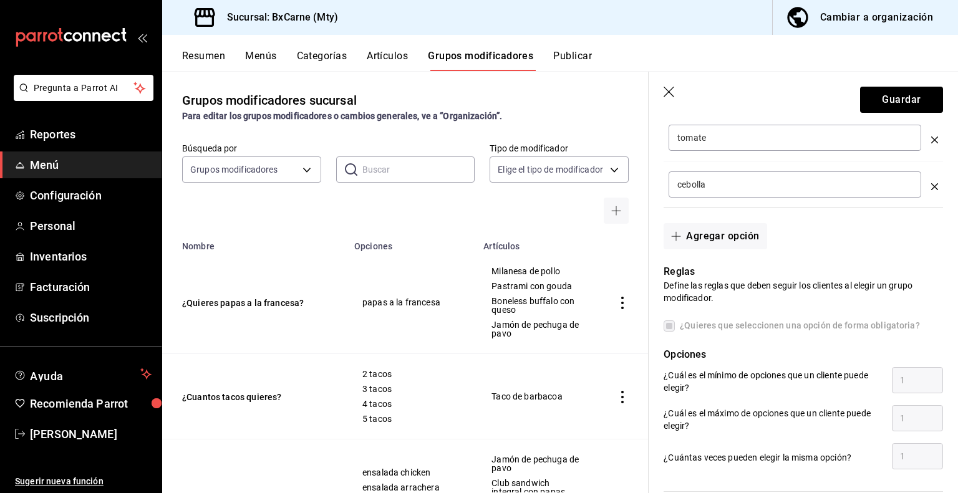
click at [707, 306] on div "Reglas Define las reglas que deben seguir los clientes al elegir un grupo modif…" at bounding box center [796, 361] width 294 height 222
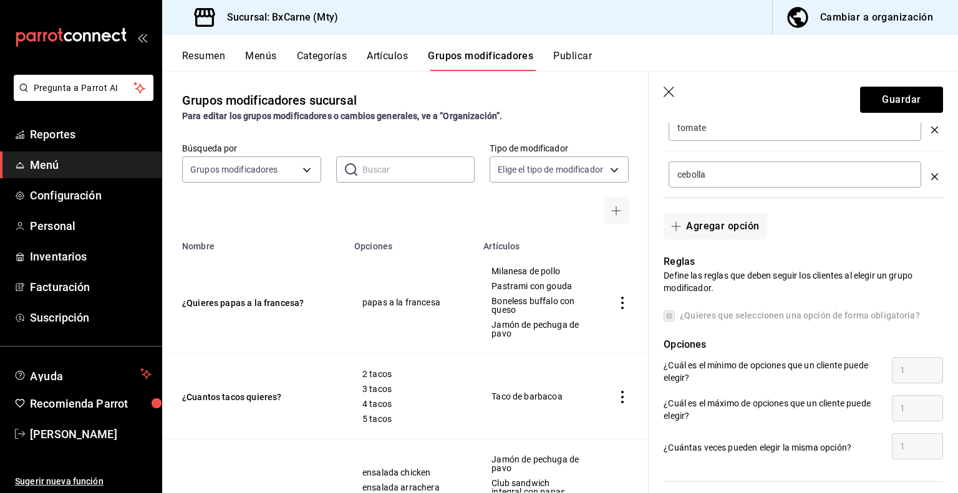
scroll to position [428, 0]
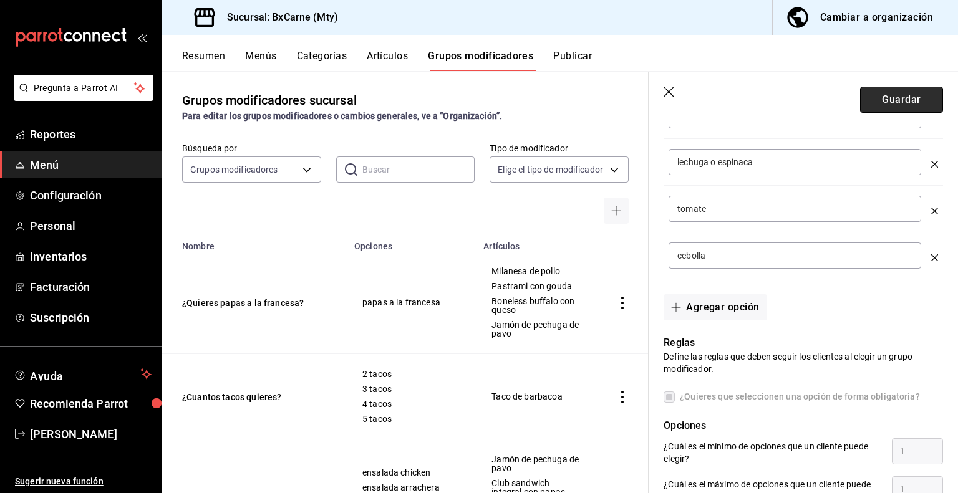
click at [888, 100] on button "Guardar" at bounding box center [901, 100] width 83 height 26
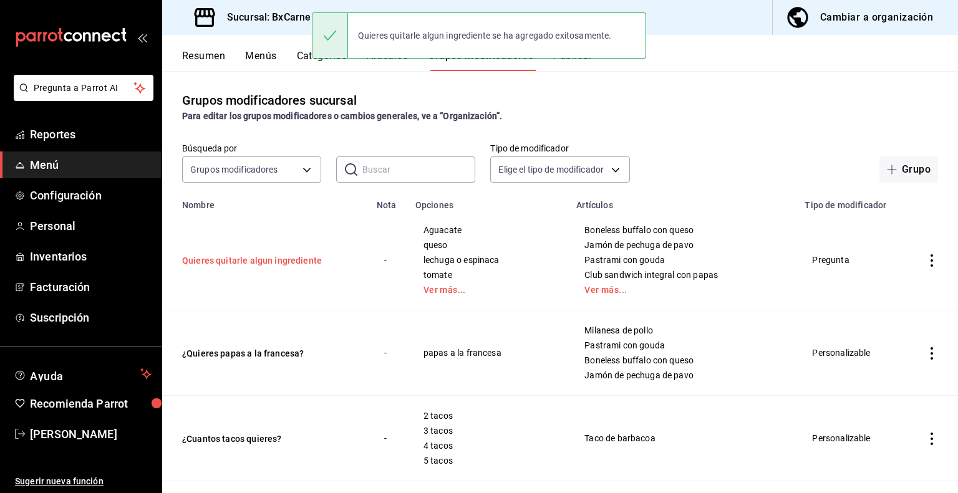
click at [283, 256] on button "Quieres quitarle algun ingrediente" at bounding box center [257, 260] width 150 height 12
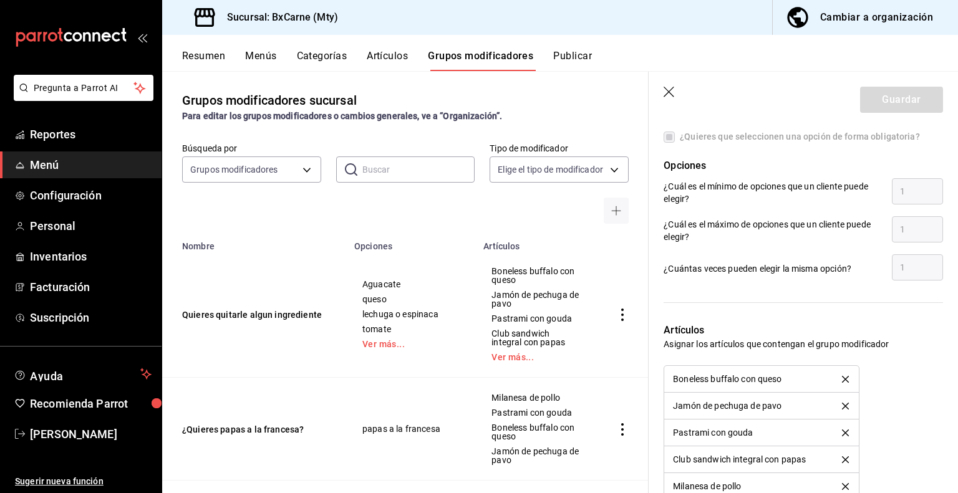
scroll to position [686, 0]
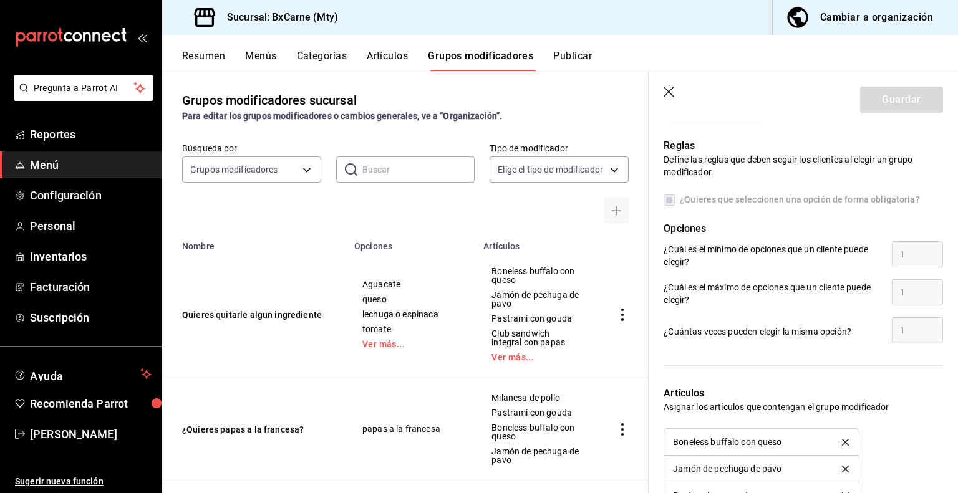
click at [668, 199] on label "¿Quieres que seleccionen una opción de forma obligatoria?" at bounding box center [792, 199] width 256 height 13
click at [689, 187] on div "Reglas Define las reglas que deben seguir los clientes al elegir un grupo modif…" at bounding box center [796, 235] width 294 height 222
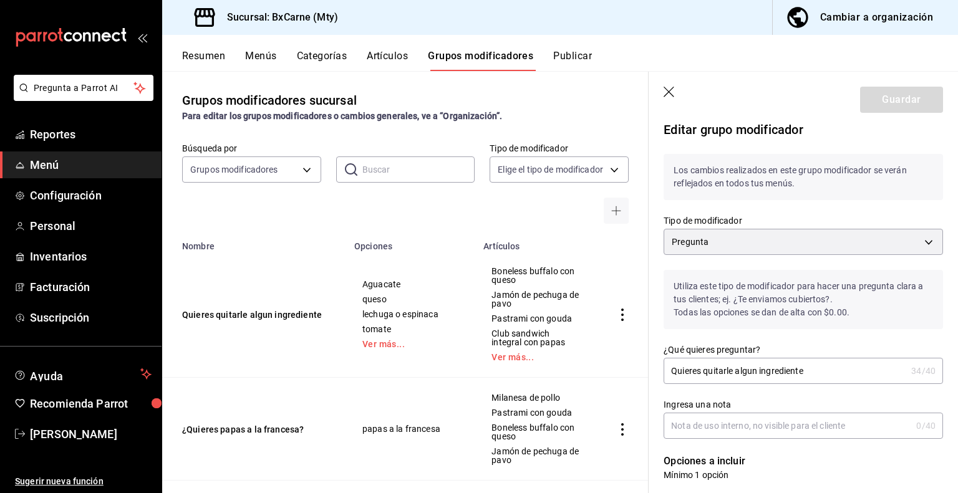
scroll to position [0, 0]
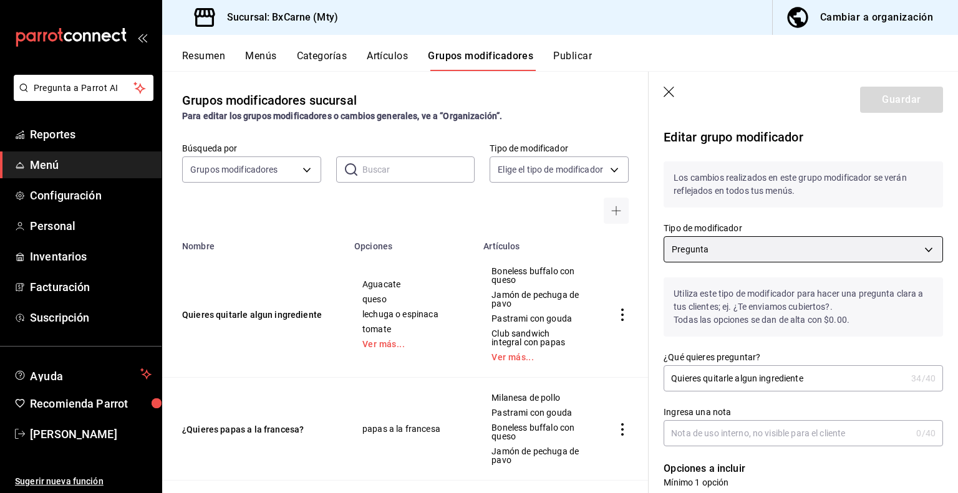
click at [706, 245] on body "Pregunta a Parrot AI Reportes Menú Configuración Personal Inventarios Facturaci…" at bounding box center [479, 246] width 958 height 493
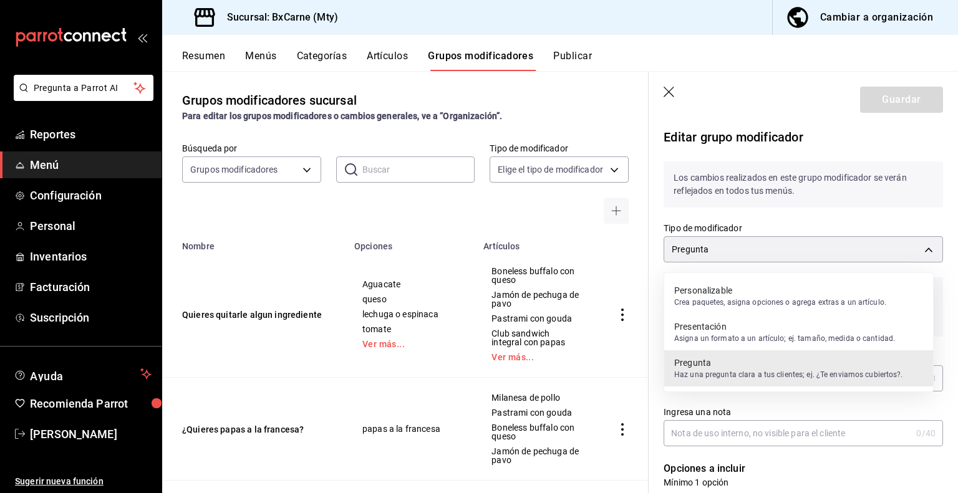
click at [709, 293] on p "Personalizable" at bounding box center [780, 290] width 212 height 12
type input "QUESTION"
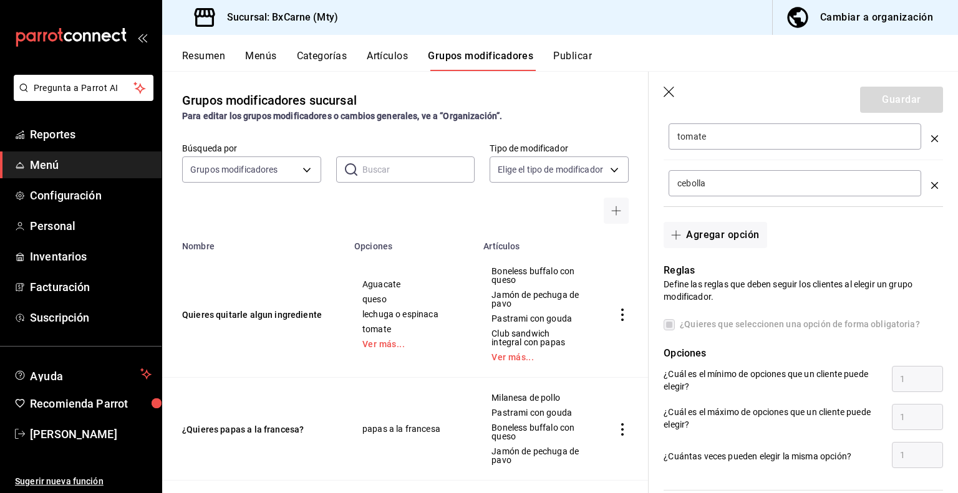
scroll to position [624, 0]
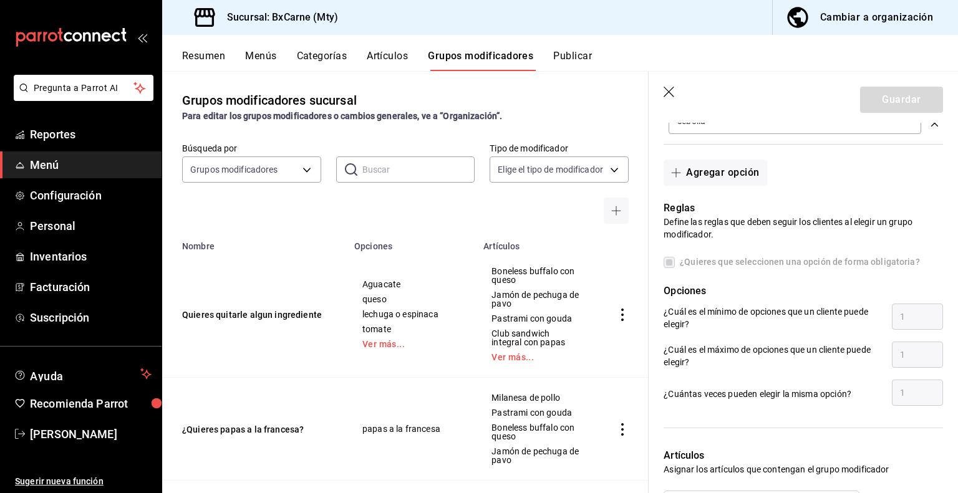
click at [793, 306] on p "¿Cuál es el mínimo de opciones que un cliente puede elegir?" at bounding box center [773, 318] width 218 height 25
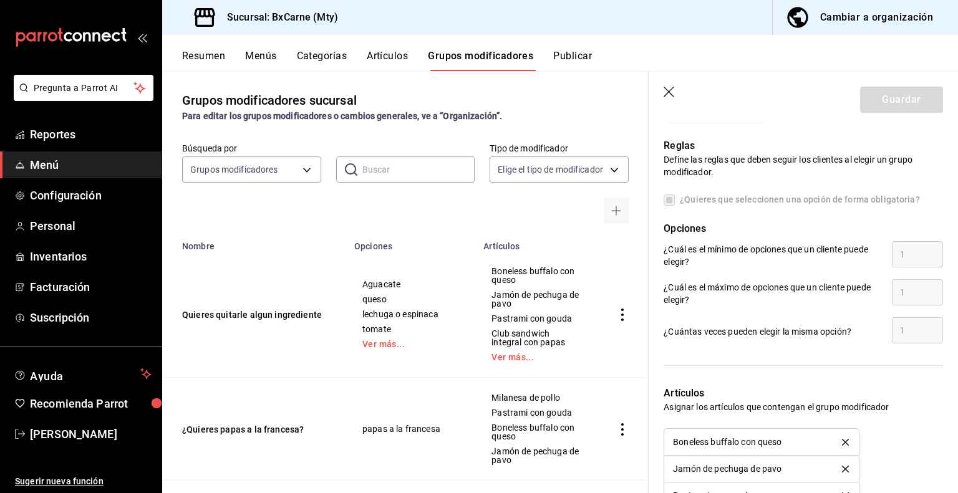
scroll to position [686, 0]
click at [669, 200] on label "¿Quieres que seleccionen una opción de forma obligatoria?" at bounding box center [792, 199] width 256 height 13
click at [672, 203] on label "¿Quieres que seleccionen una opción de forma obligatoria?" at bounding box center [792, 199] width 256 height 13
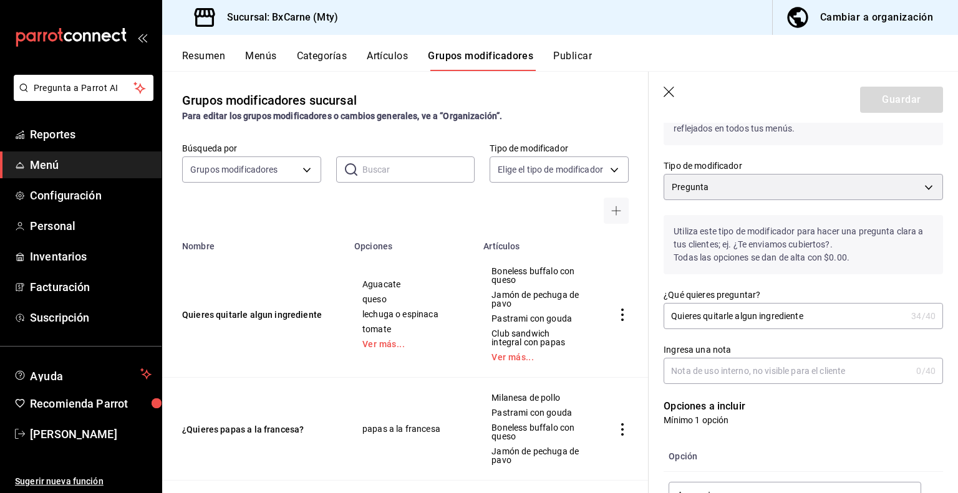
scroll to position [0, 0]
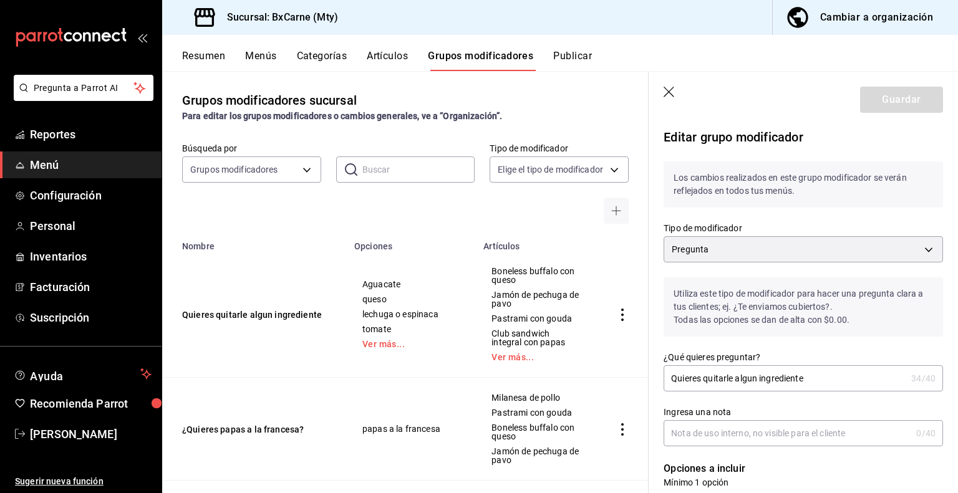
click at [669, 94] on icon "button" at bounding box center [670, 93] width 12 height 12
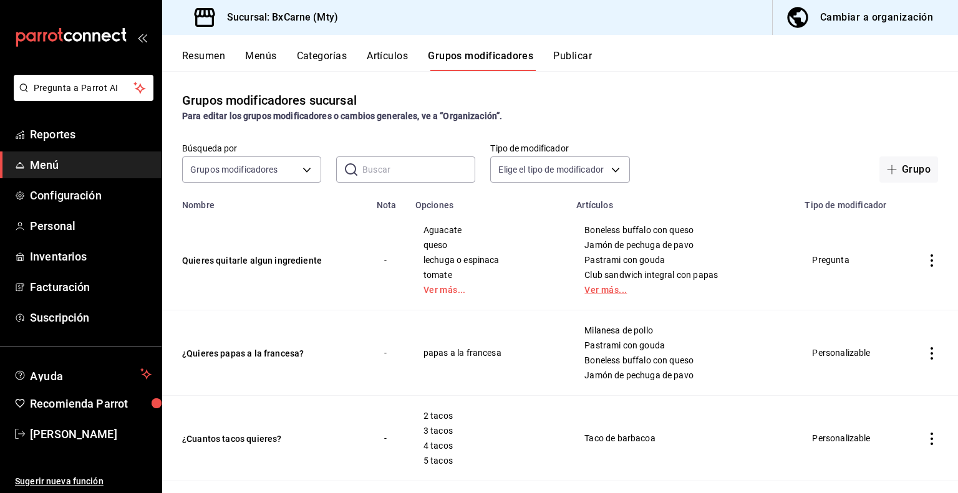
click at [611, 294] on link "Ver más..." at bounding box center [682, 290] width 197 height 9
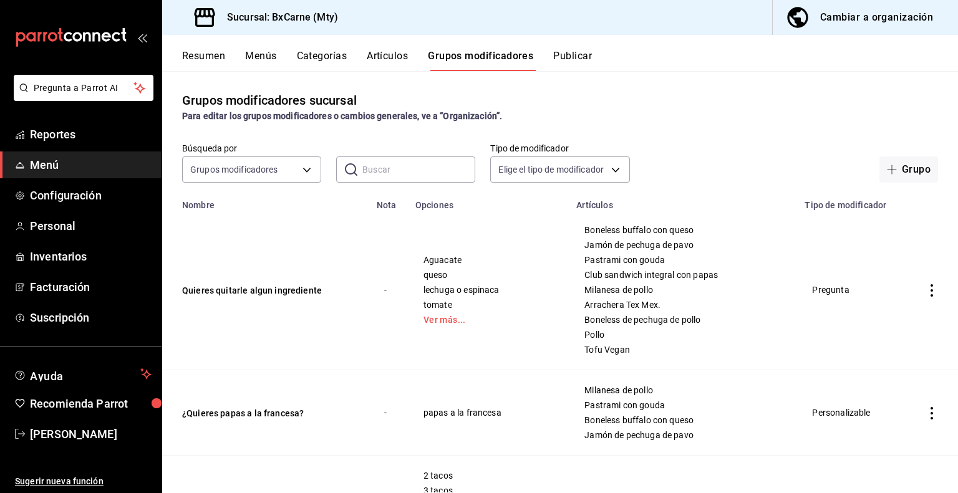
click at [574, 58] on button "Publicar" at bounding box center [572, 60] width 39 height 21
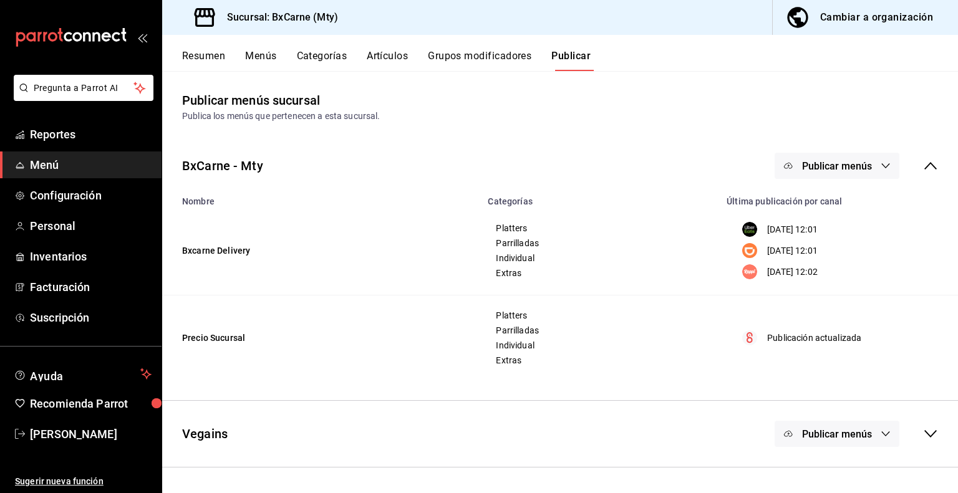
click at [805, 158] on button "Publicar menús" at bounding box center [837, 166] width 125 height 26
click at [645, 129] on div at bounding box center [479, 246] width 958 height 493
click at [932, 433] on icon at bounding box center [930, 434] width 15 height 15
click at [404, 53] on button "Artículos" at bounding box center [387, 60] width 41 height 21
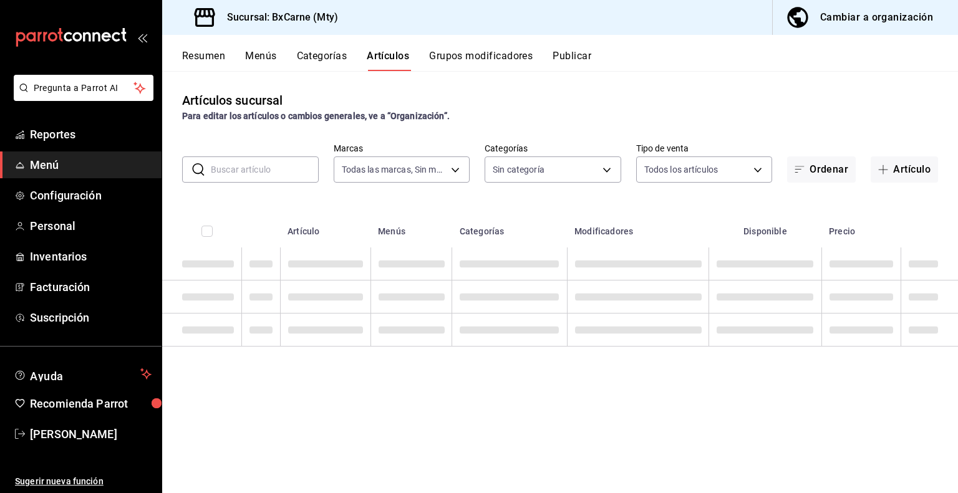
type input "e000e080-036b-478a-ac4e-a5bbdd66bc43,82ac3b00-02f7-4d63-8062-a240dcccc065"
type input "b88d6b33-9392-4d4e-9cf3-04a54838e6c5,afdfd076-449b-4f52-978c-d341d2e355c2,e1e21…"
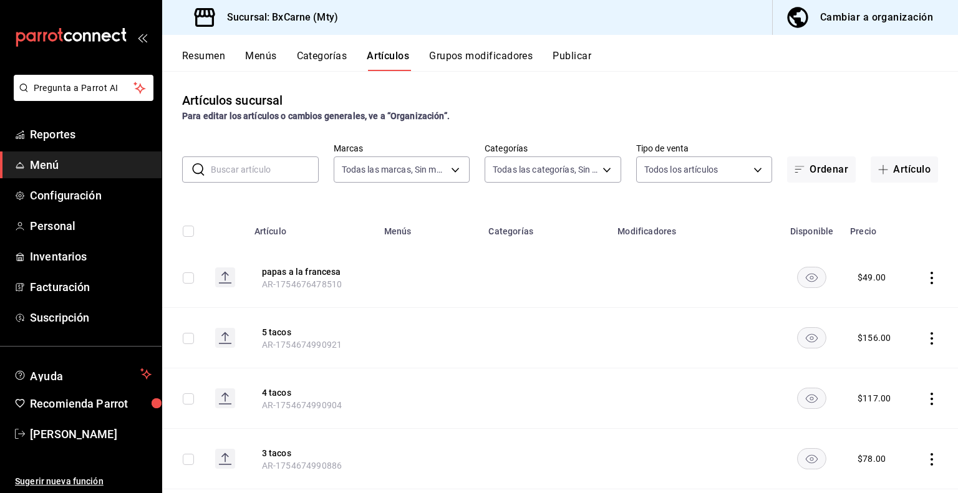
click at [294, 54] on div "Resumen Menús Categorías Artículos Grupos modificadores Publicar" at bounding box center [570, 60] width 776 height 21
click at [301, 54] on button "Categorías" at bounding box center [322, 60] width 51 height 21
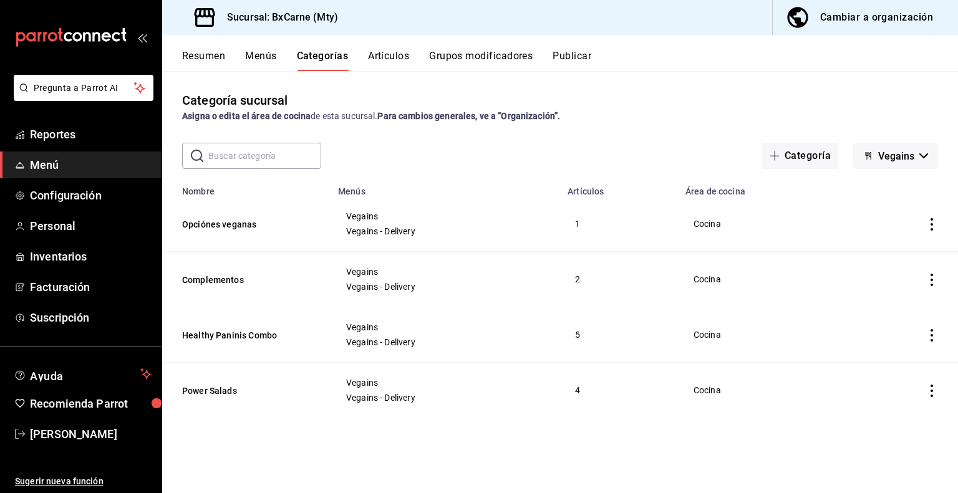
click at [485, 56] on button "Grupos modificadores" at bounding box center [481, 60] width 104 height 21
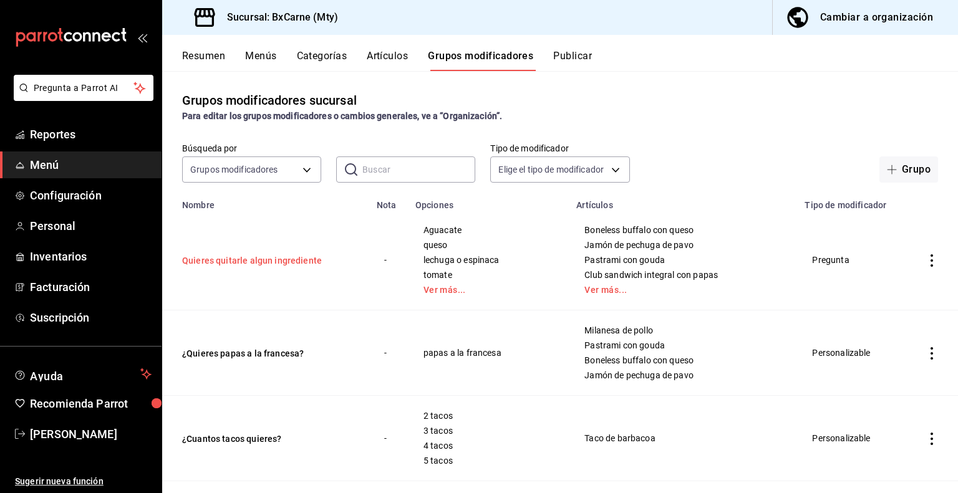
click at [244, 260] on button "Quieres quitarle algun ingrediente" at bounding box center [257, 260] width 150 height 12
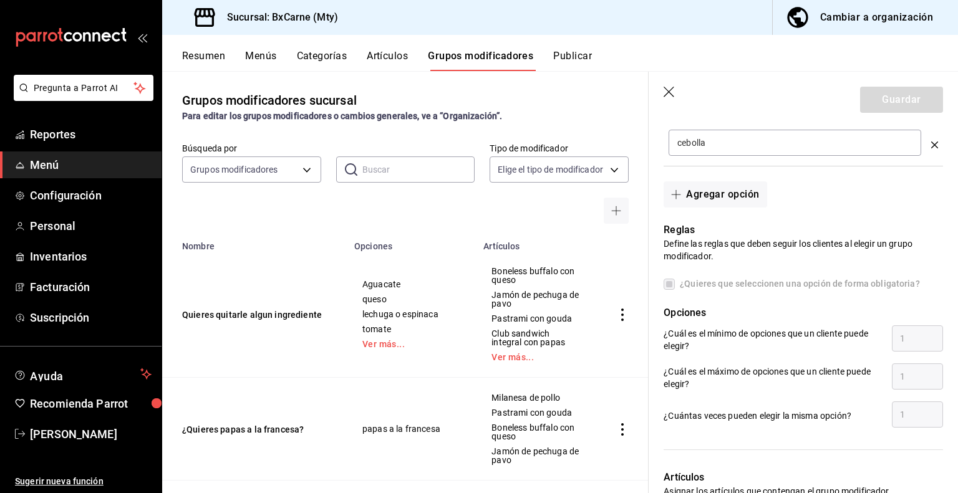
scroll to position [624, 0]
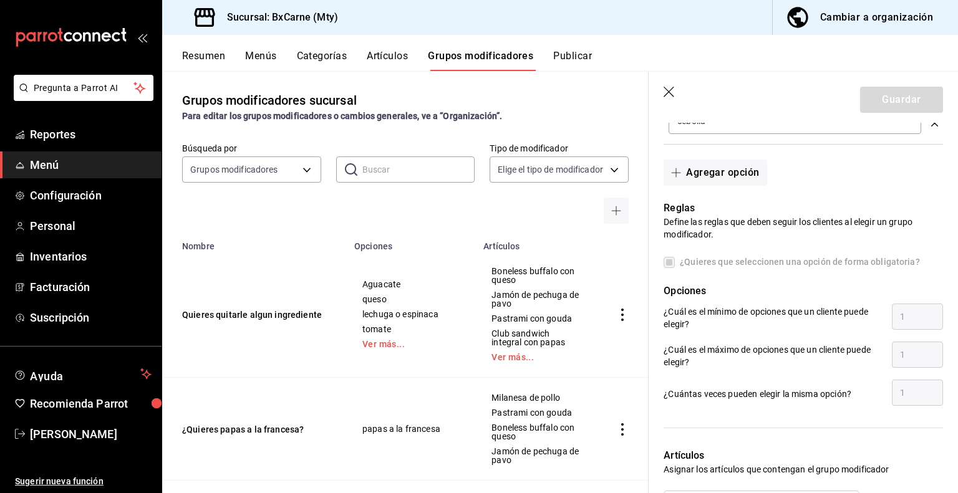
click at [663, 264] on div "Reglas Define las reglas que deben seguir los clientes al elegir un grupo modif…" at bounding box center [796, 297] width 294 height 222
click at [667, 261] on label "¿Quieres que seleccionen una opción de forma obligatoria?" at bounding box center [792, 262] width 256 height 13
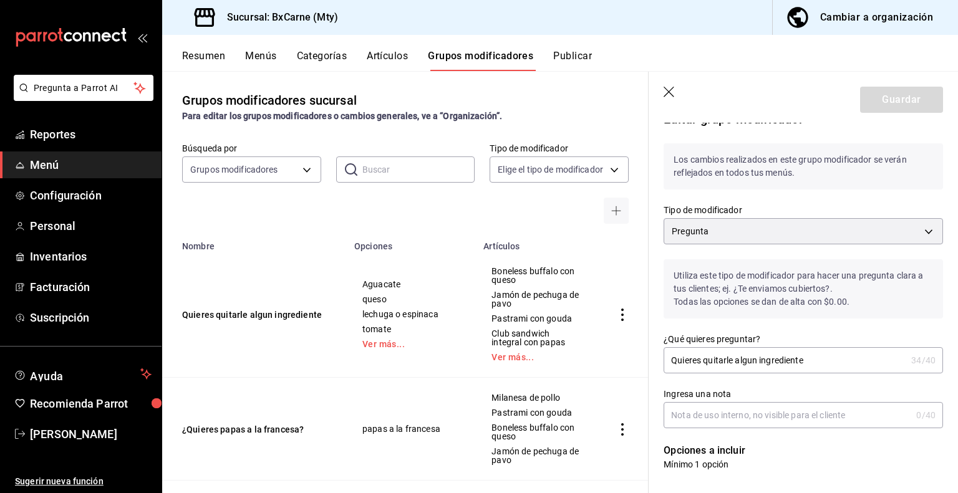
scroll to position [0, 0]
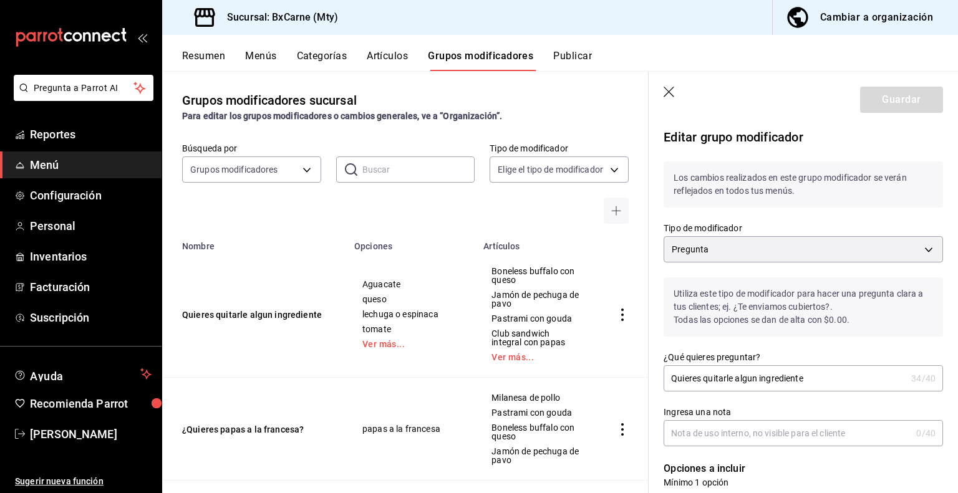
click at [669, 89] on icon "button" at bounding box center [670, 93] width 12 height 12
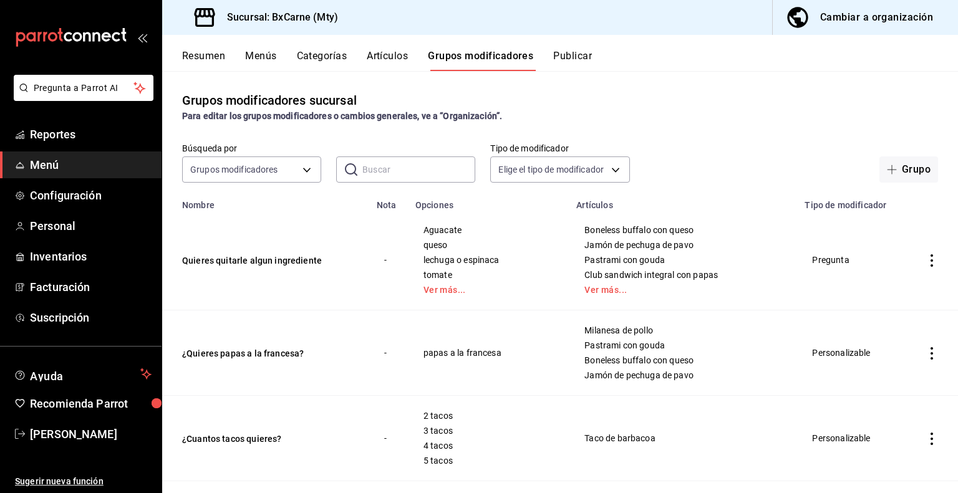
click at [931, 256] on icon "actions" at bounding box center [932, 260] width 2 height 12
click at [886, 288] on span "Editar" at bounding box center [885, 290] width 32 height 13
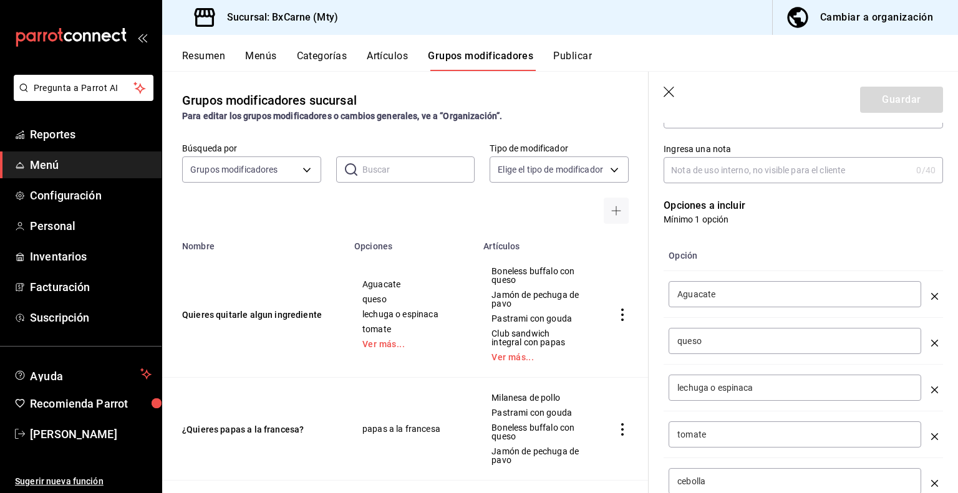
scroll to position [187, 0]
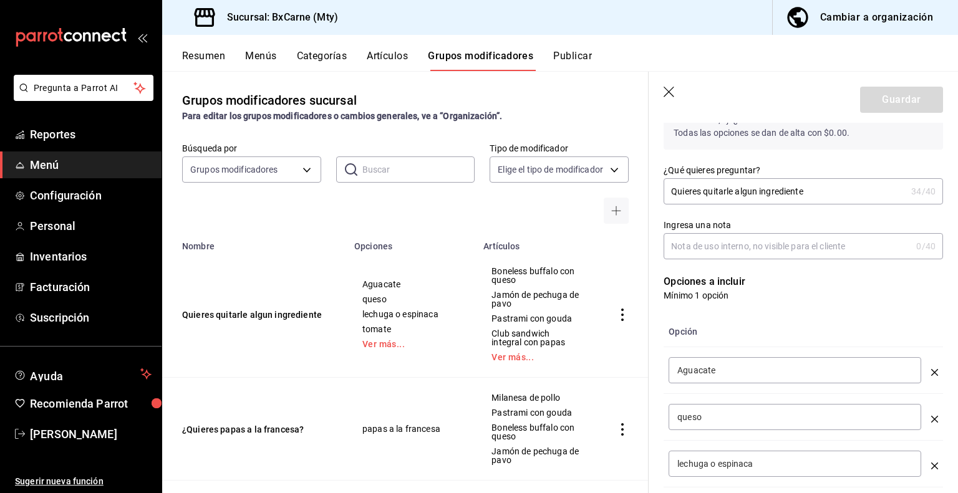
click at [811, 189] on input "Quieres quitarle algun ingrediente" at bounding box center [785, 191] width 243 height 25
click at [808, 247] on input "Ingresa una nota" at bounding box center [788, 246] width 248 height 25
click at [669, 244] on input "no lleva todos estos" at bounding box center [785, 246] width 243 height 25
click at [782, 241] on input "no lleva todos estos" at bounding box center [785, 246] width 243 height 25
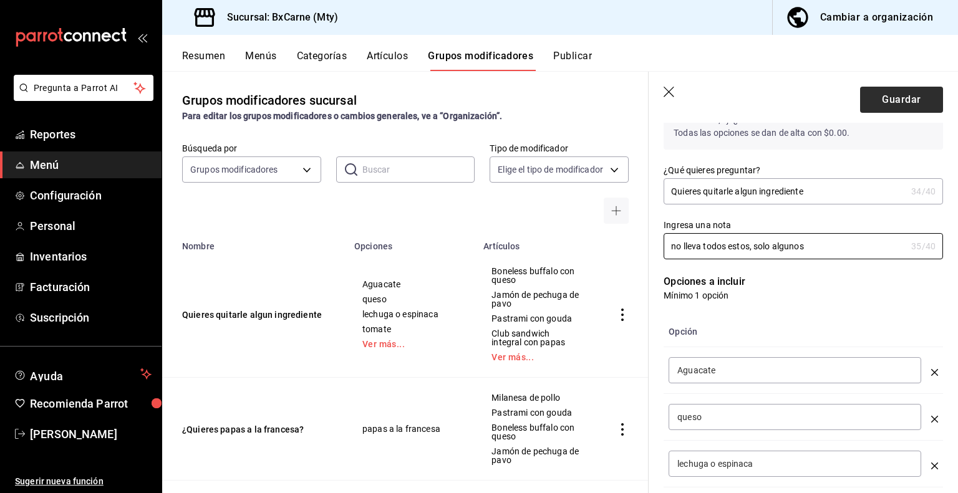
type input "no lleva todos estos, solo algunos"
click at [868, 102] on button "Guardar" at bounding box center [901, 100] width 83 height 26
